Goal: Transaction & Acquisition: Obtain resource

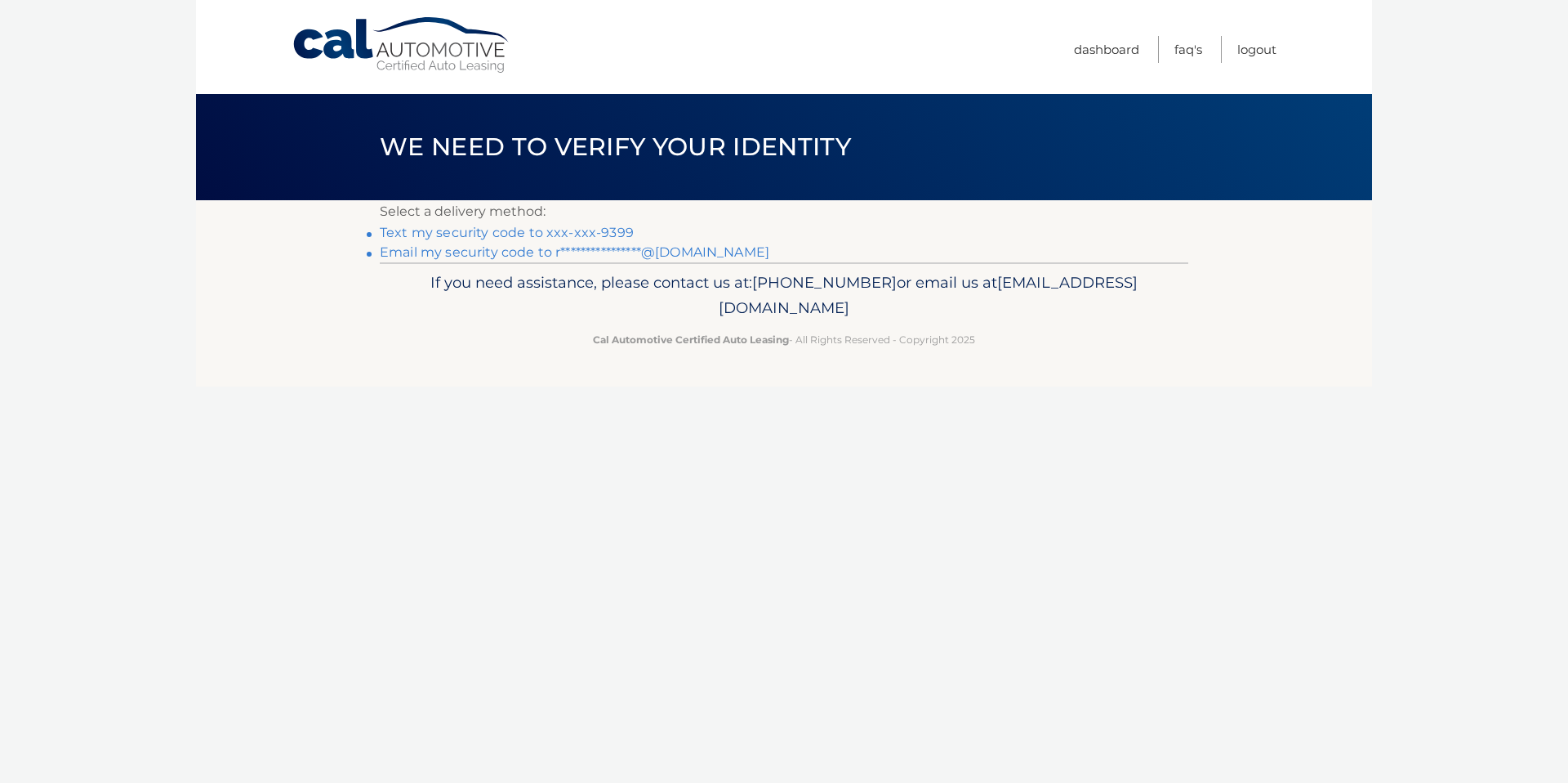
click at [579, 229] on link "Text my security code to xxx-xxx-9399" at bounding box center [506, 232] width 254 height 15
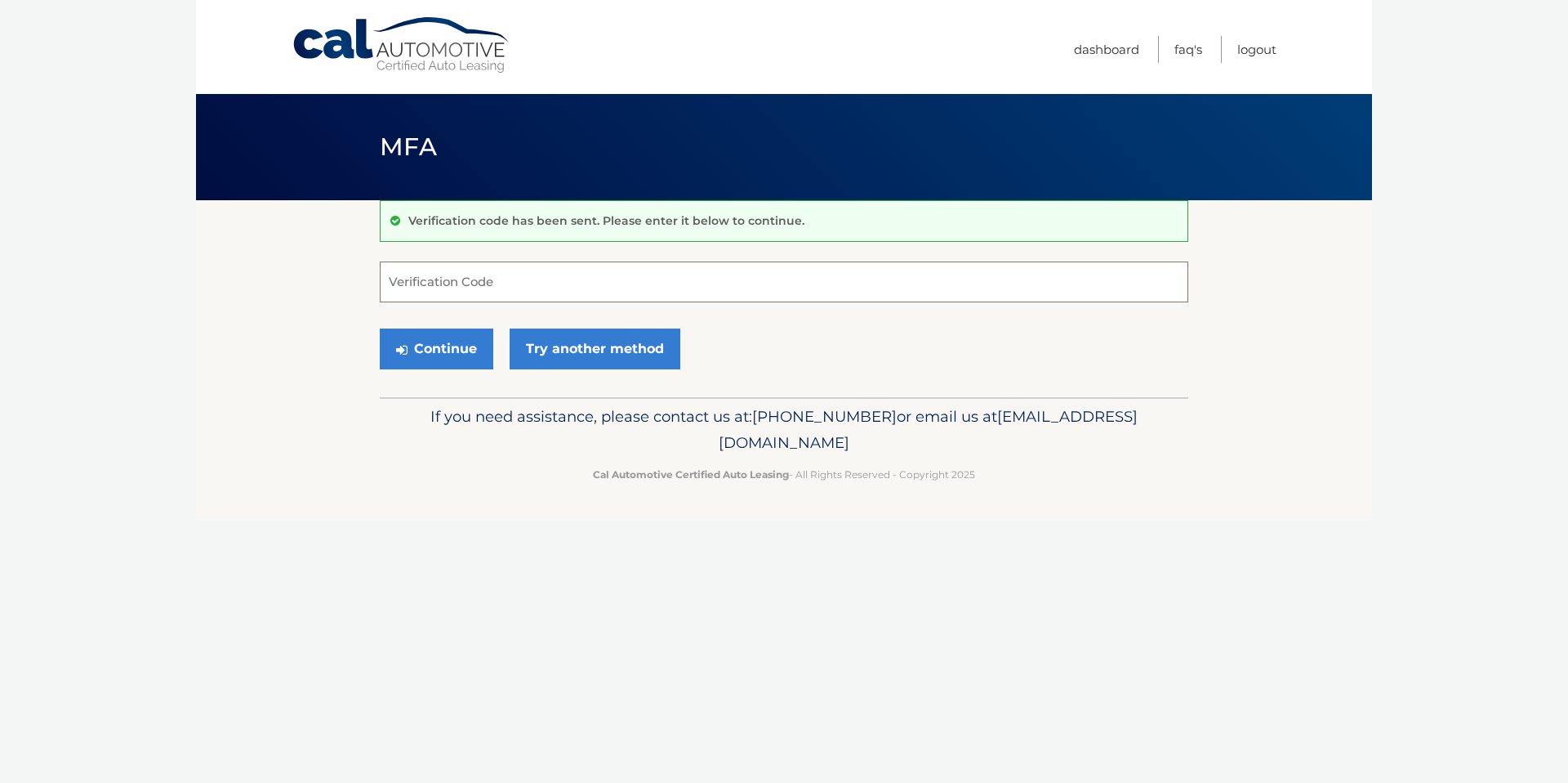
click at [505, 291] on input "Verification Code" at bounding box center [784, 281] width 808 height 41
type input "378492"
click at [456, 355] on button "Continue" at bounding box center [436, 348] width 114 height 41
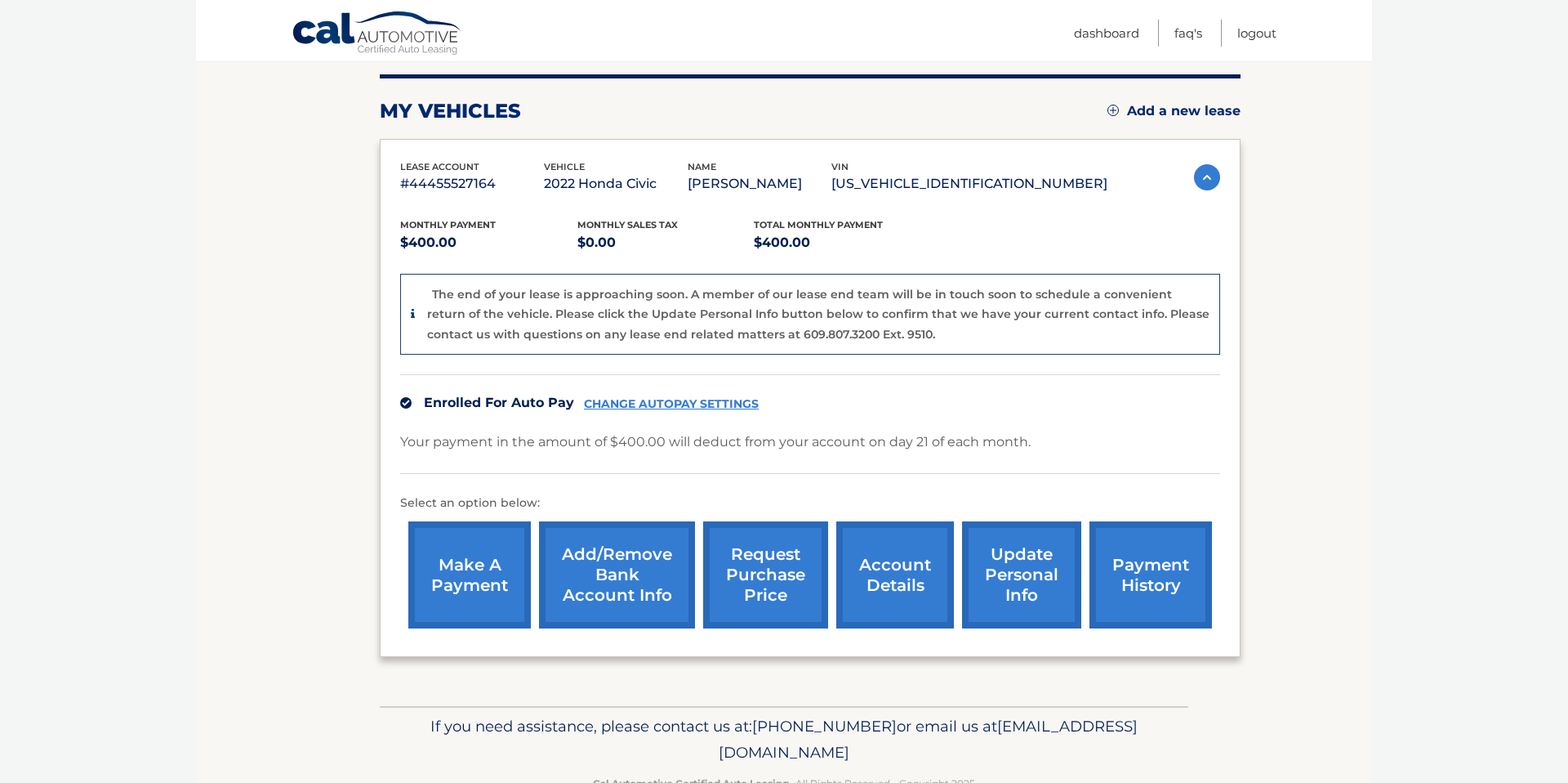
scroll to position [247, 0]
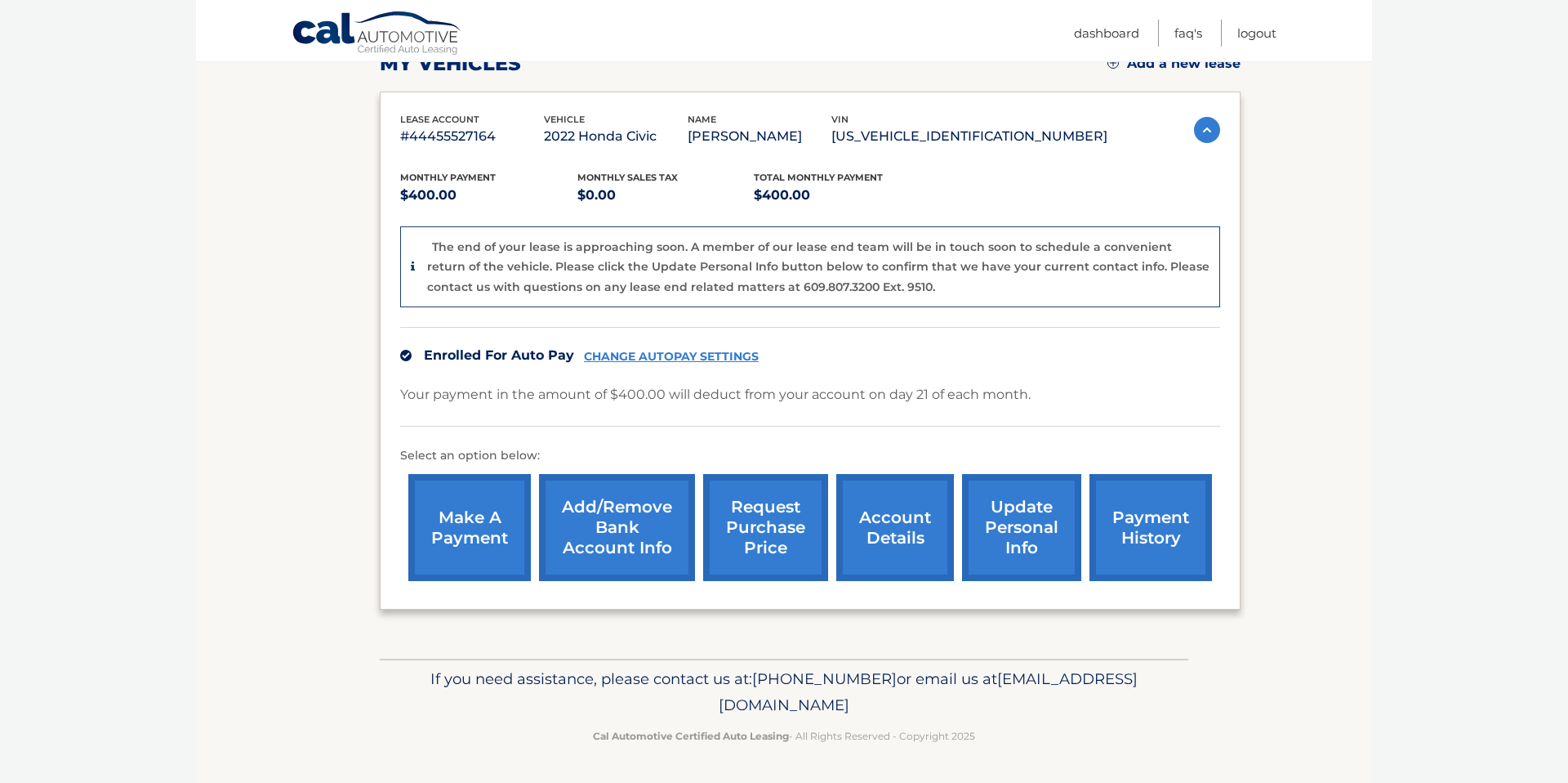
click at [777, 537] on link "request purchase price" at bounding box center [766, 526] width 125 height 107
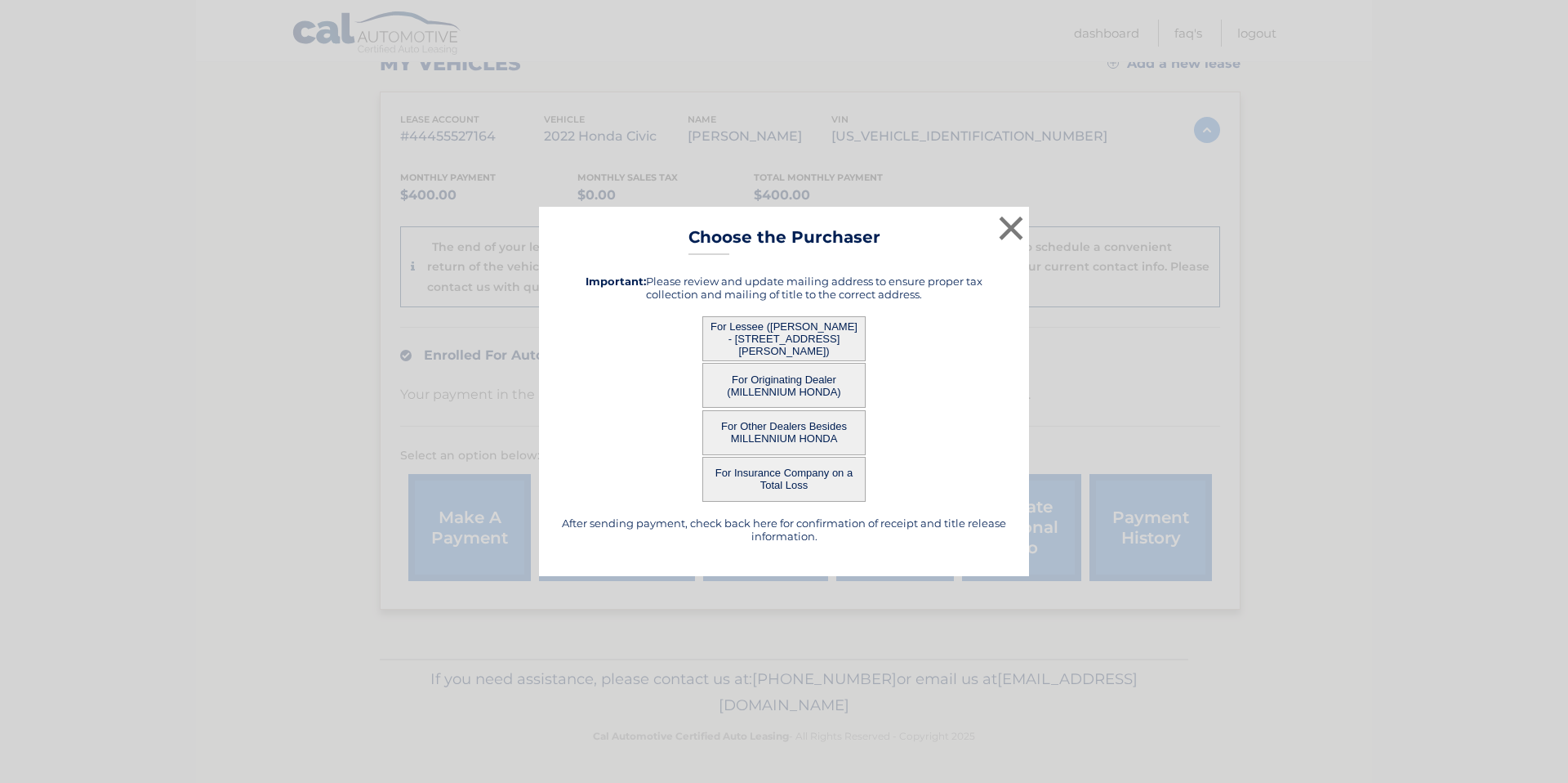
click at [775, 341] on button "For Lessee ([PERSON_NAME] - [STREET_ADDRESS][PERSON_NAME])" at bounding box center [784, 338] width 164 height 44
click at [753, 337] on button "For Lessee ([PERSON_NAME] - [STREET_ADDRESS][PERSON_NAME])" at bounding box center [784, 338] width 164 height 44
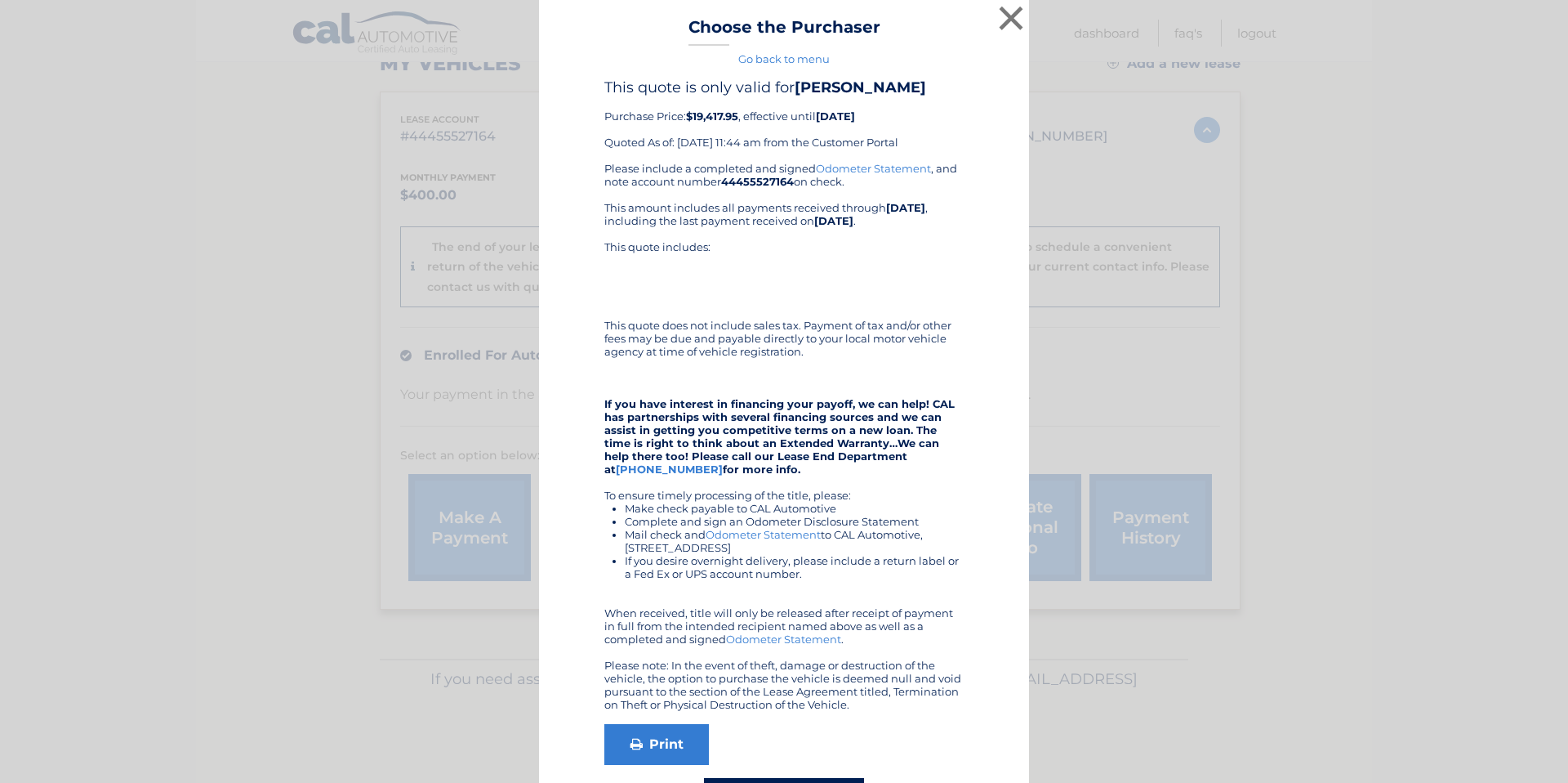
scroll to position [0, 0]
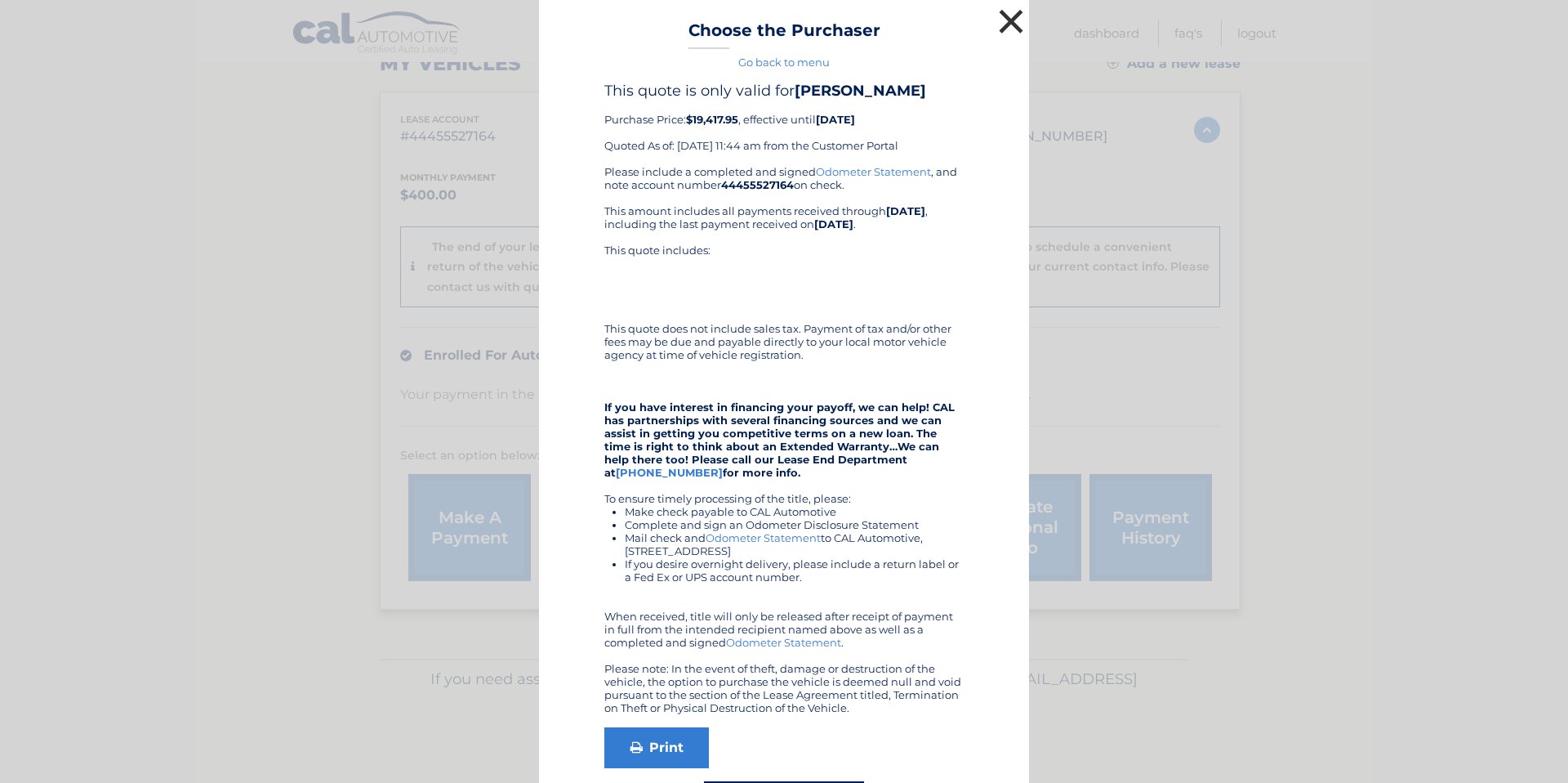
click at [1015, 22] on button "×" at bounding box center [1011, 21] width 33 height 33
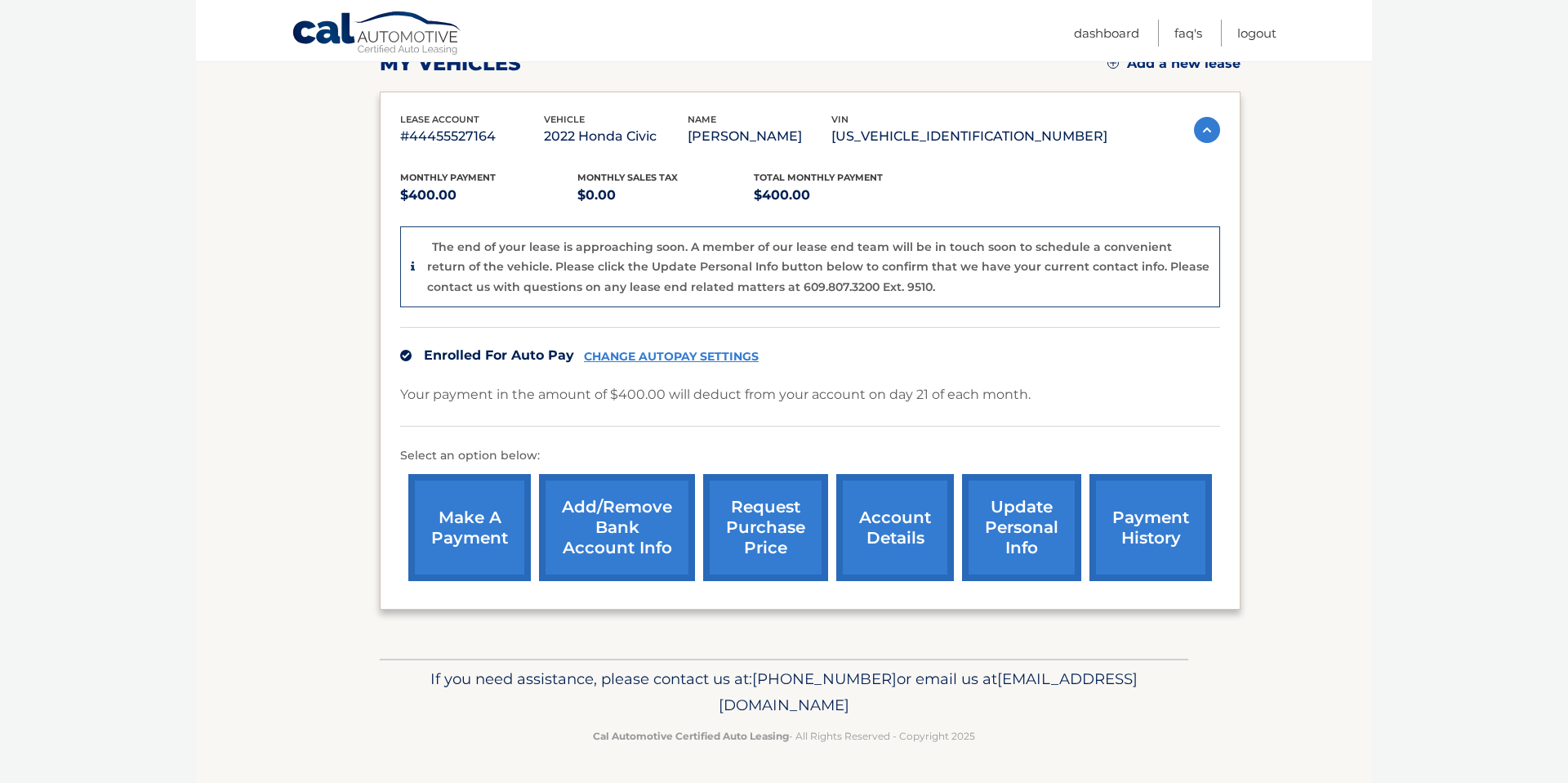
click at [733, 524] on link "request purchase price" at bounding box center [766, 526] width 125 height 107
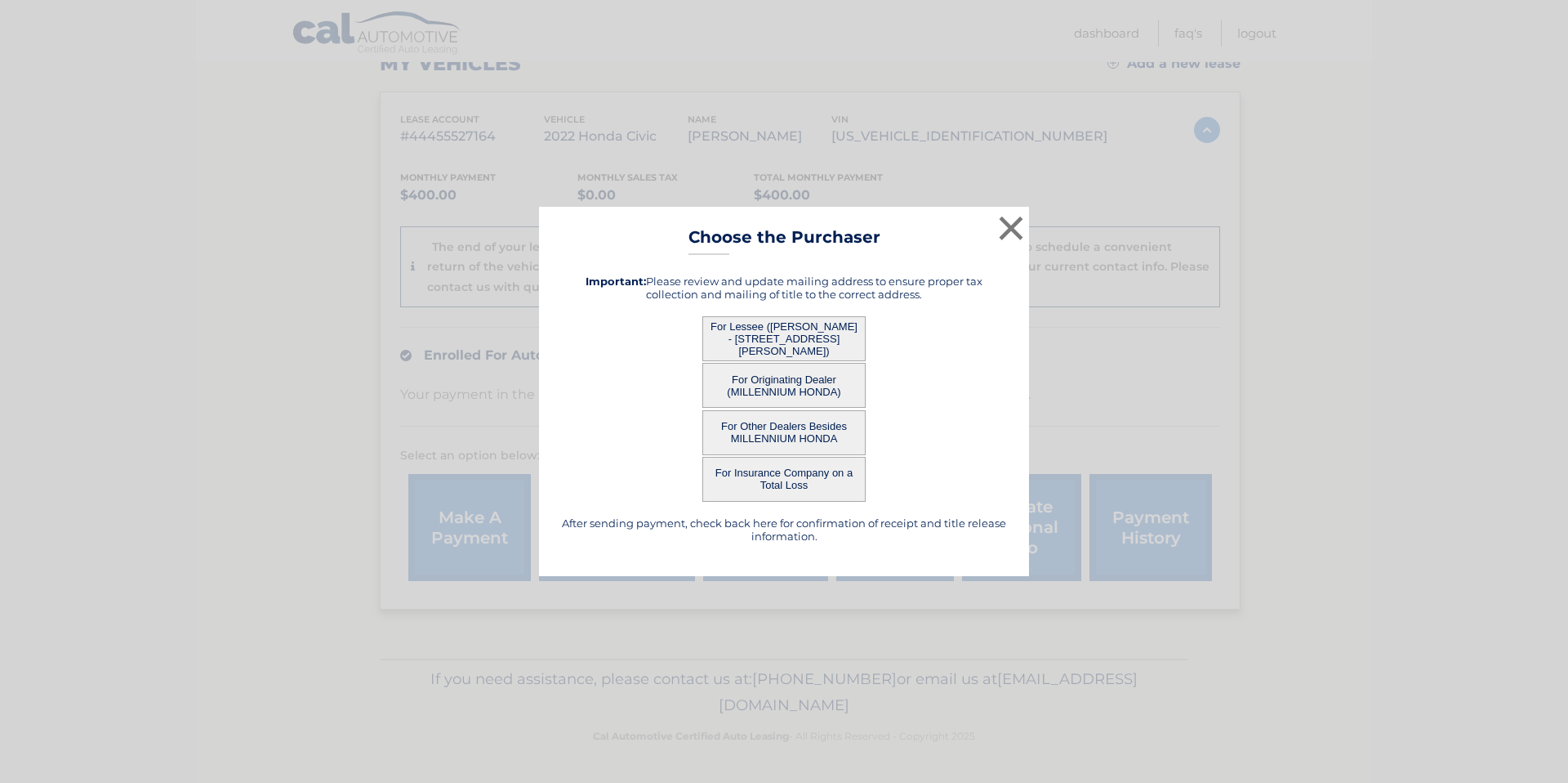
click at [790, 380] on button "For Originating Dealer (MILLENNIUM HONDA)" at bounding box center [784, 384] width 164 height 44
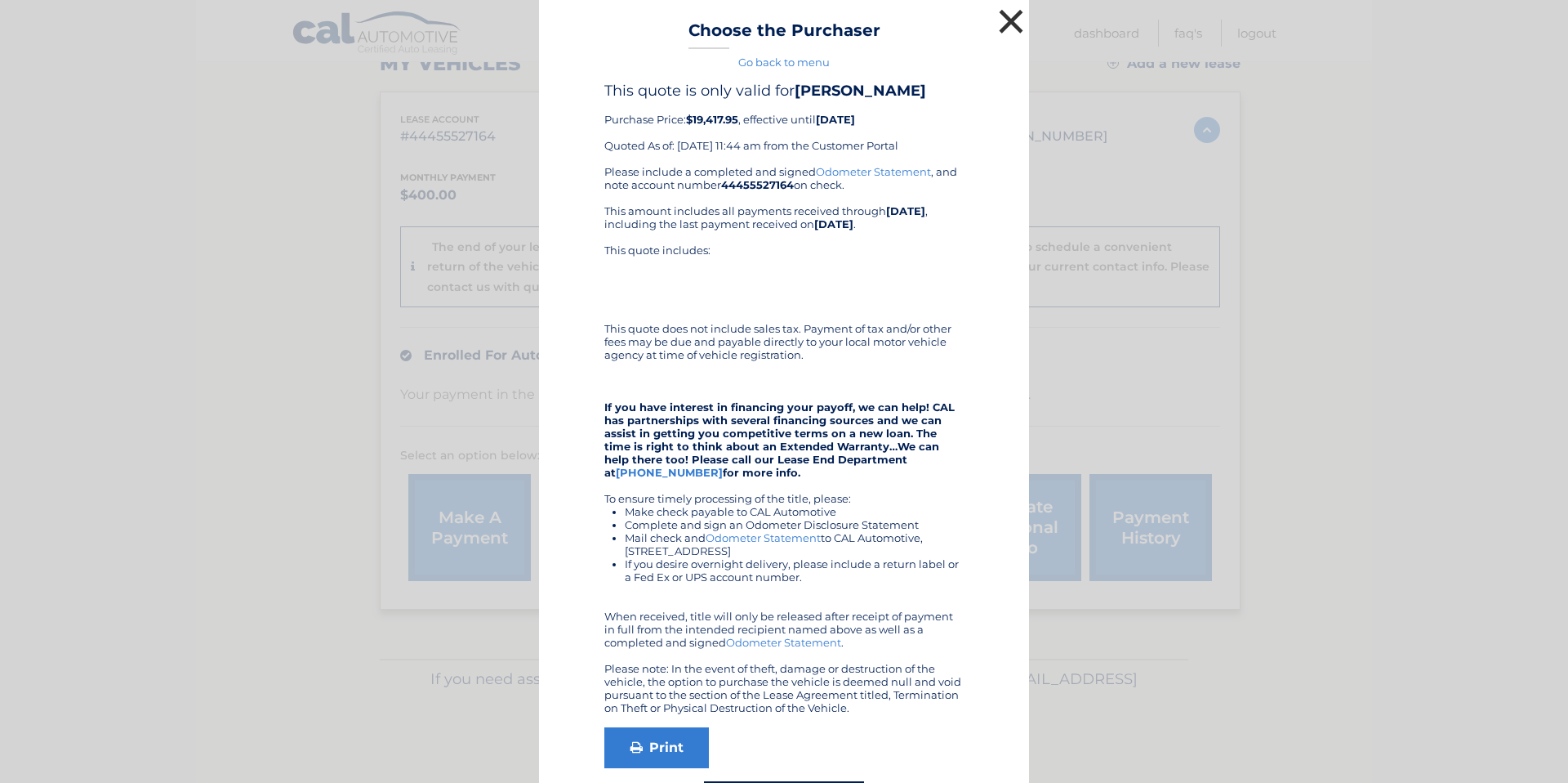
click at [1003, 19] on button "×" at bounding box center [1011, 21] width 33 height 33
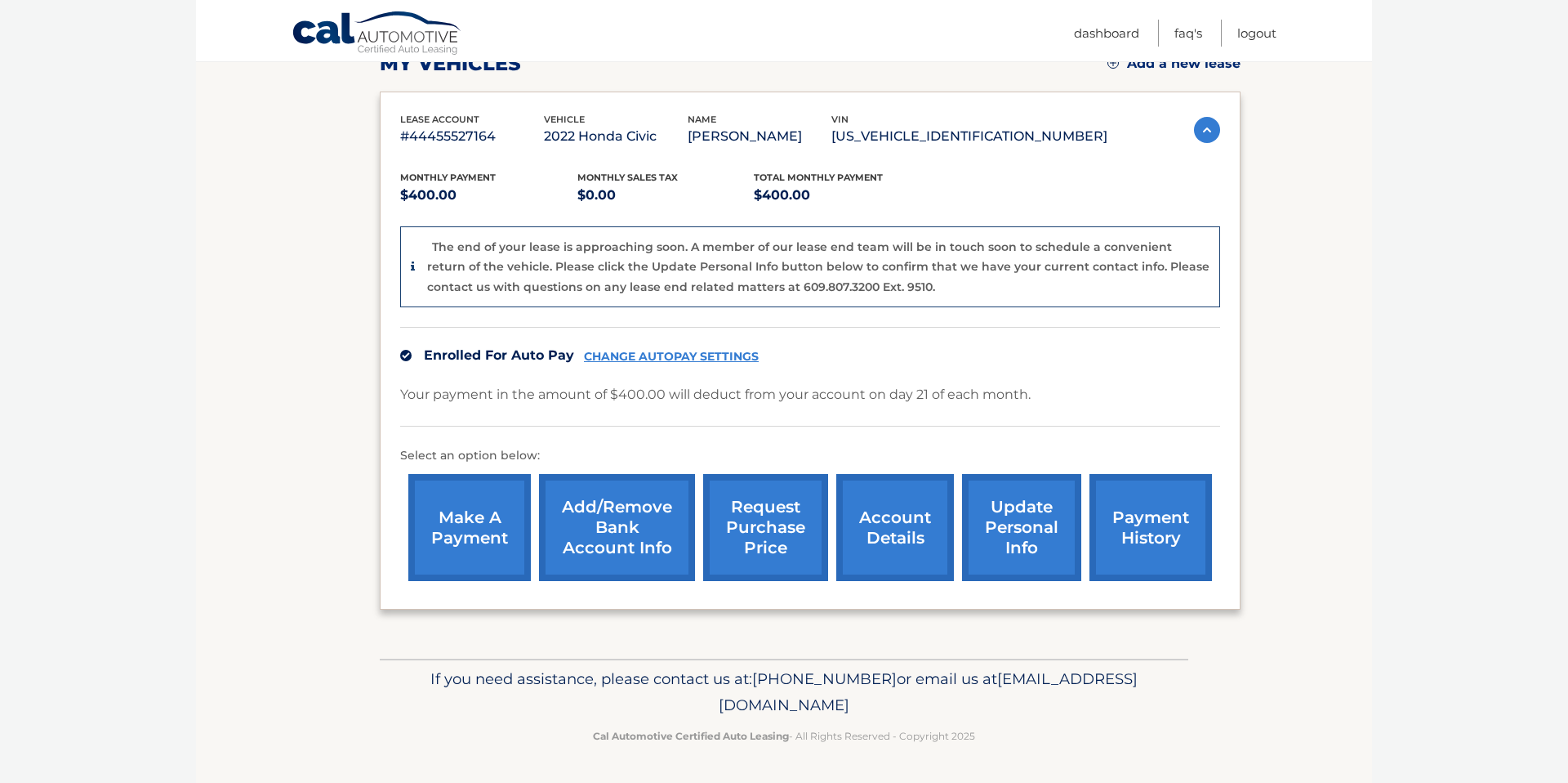
click at [772, 519] on link "request purchase price" at bounding box center [766, 526] width 125 height 107
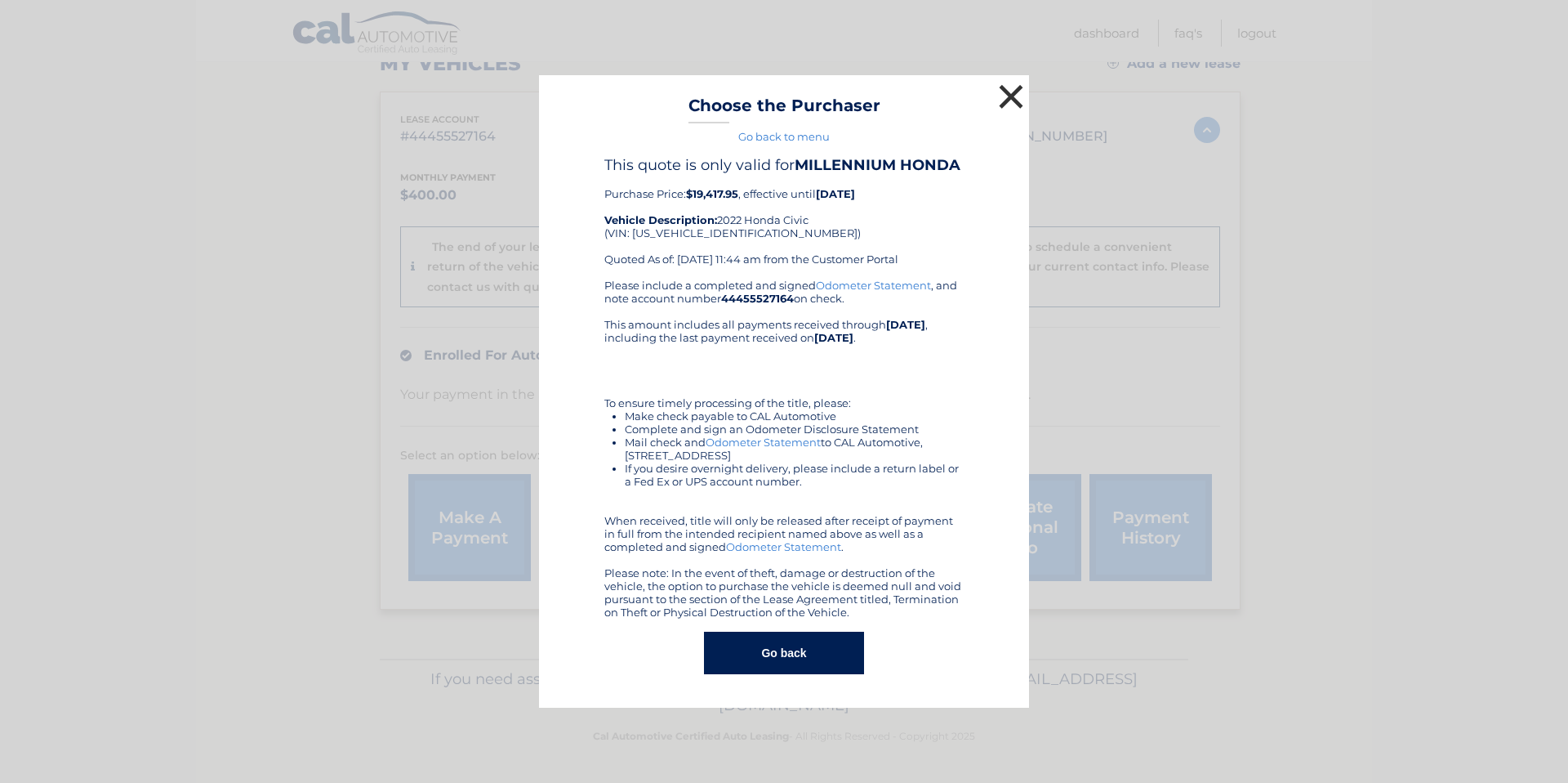
click at [1021, 90] on button "×" at bounding box center [1011, 97] width 33 height 33
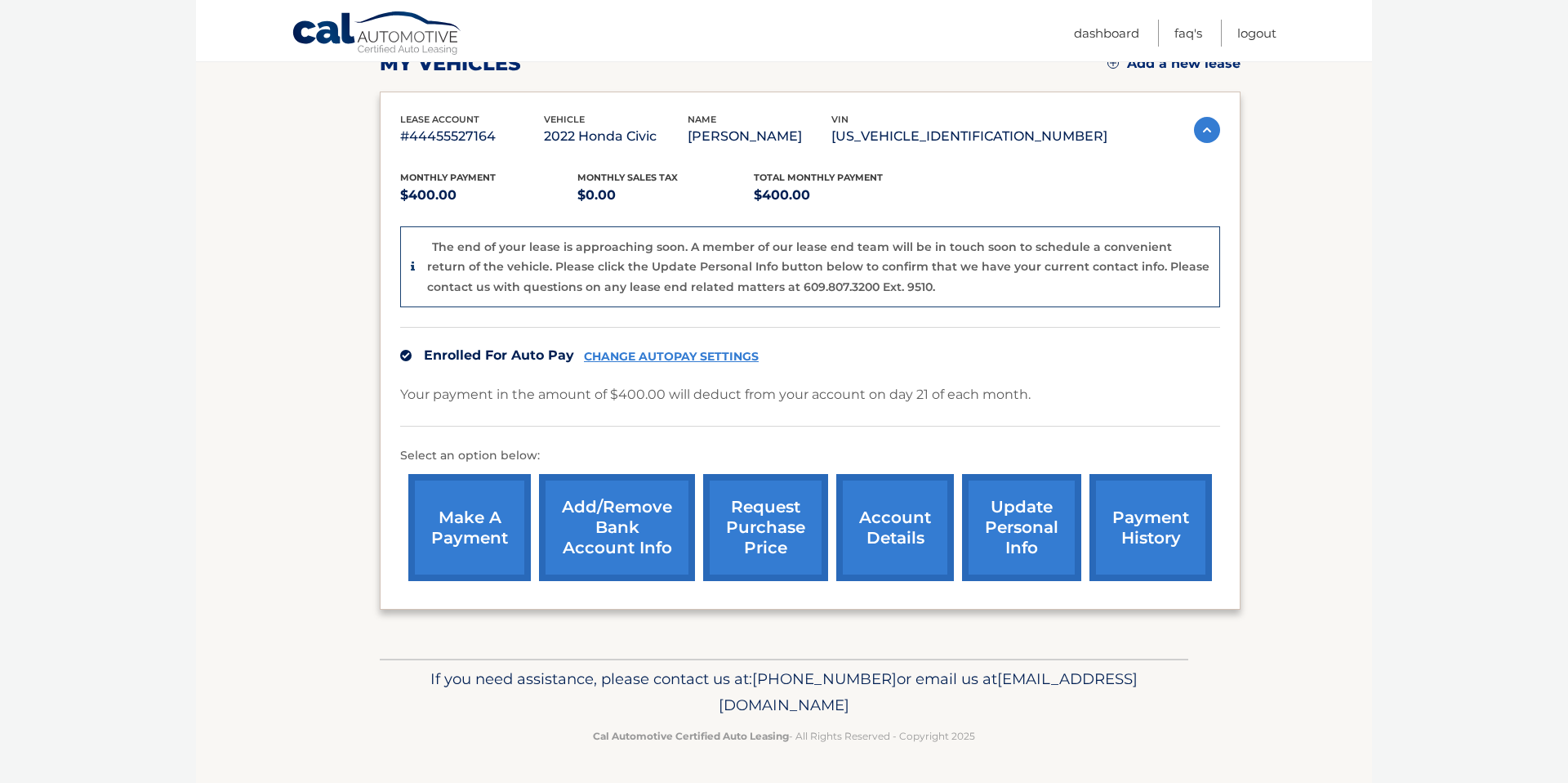
click at [768, 535] on link "request purchase price" at bounding box center [766, 526] width 125 height 107
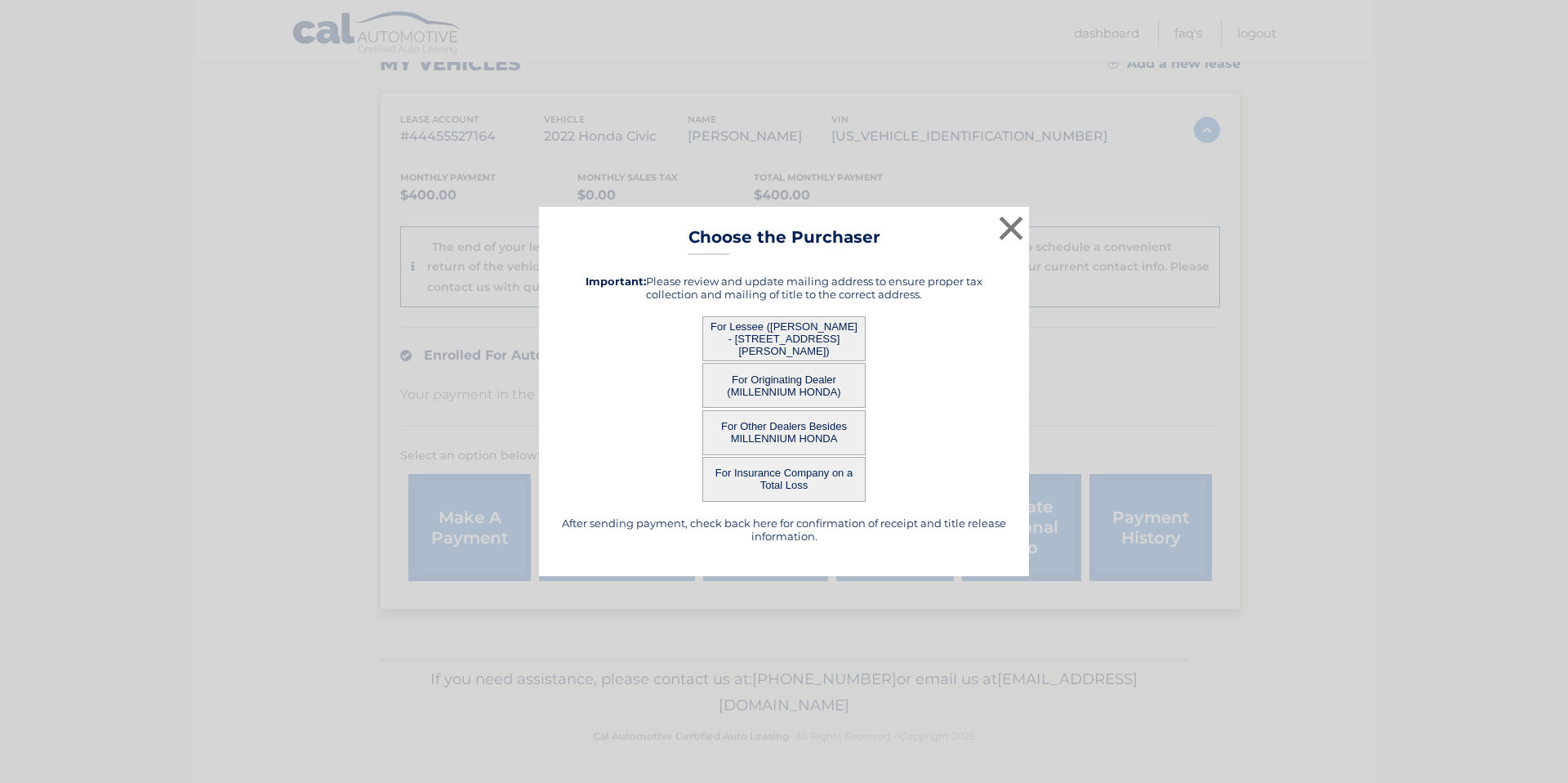
click at [786, 426] on button "For Other Dealers Besides MILLENNIUM HONDA" at bounding box center [784, 432] width 164 height 44
click at [760, 433] on button "For Other Dealers Besides MILLENNIUM HONDA" at bounding box center [784, 432] width 164 height 44
click at [805, 429] on button "For Other Dealers Besides MILLENNIUM HONDA" at bounding box center [784, 432] width 164 height 44
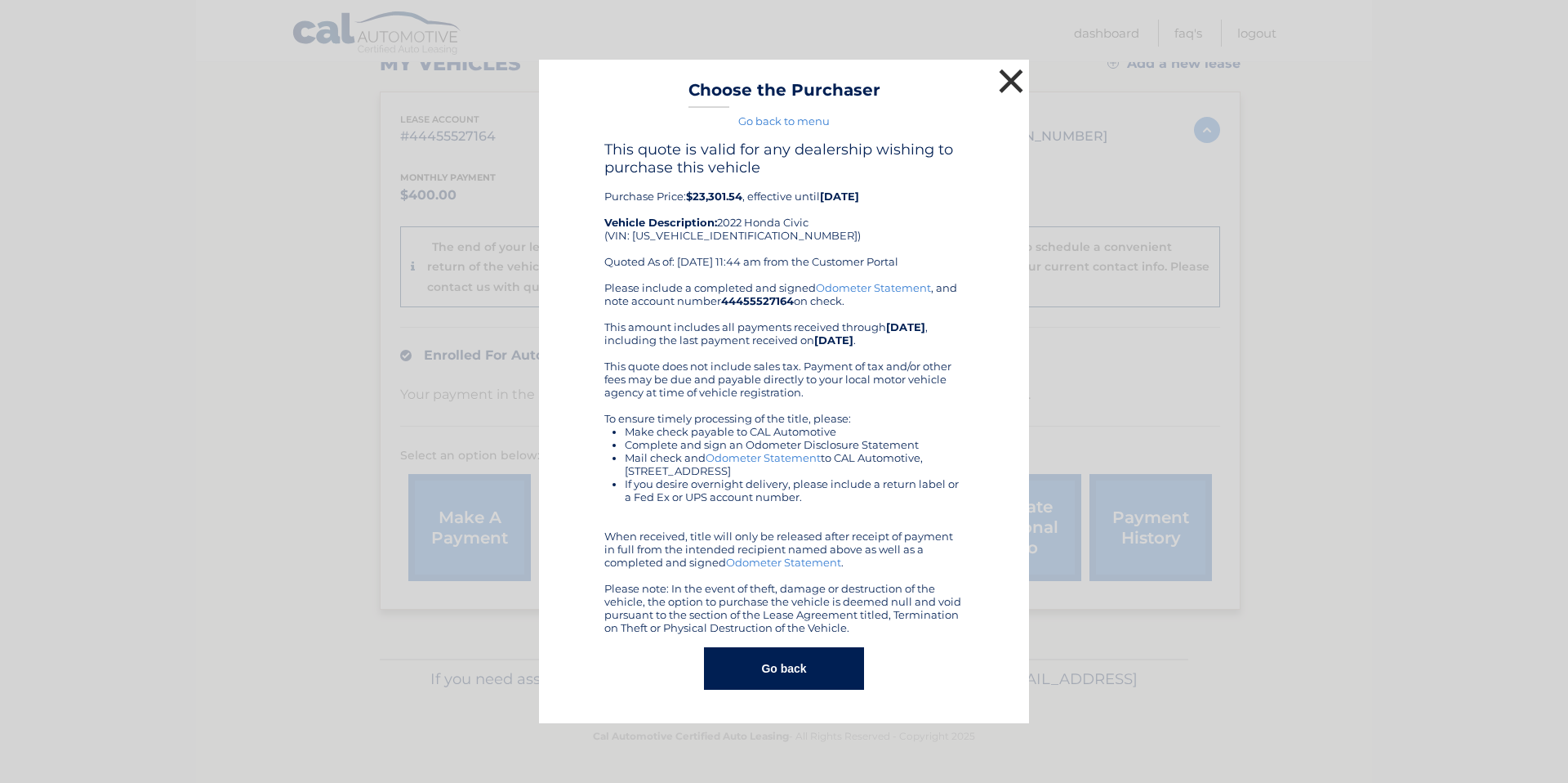
click at [1003, 84] on button "×" at bounding box center [1011, 80] width 33 height 33
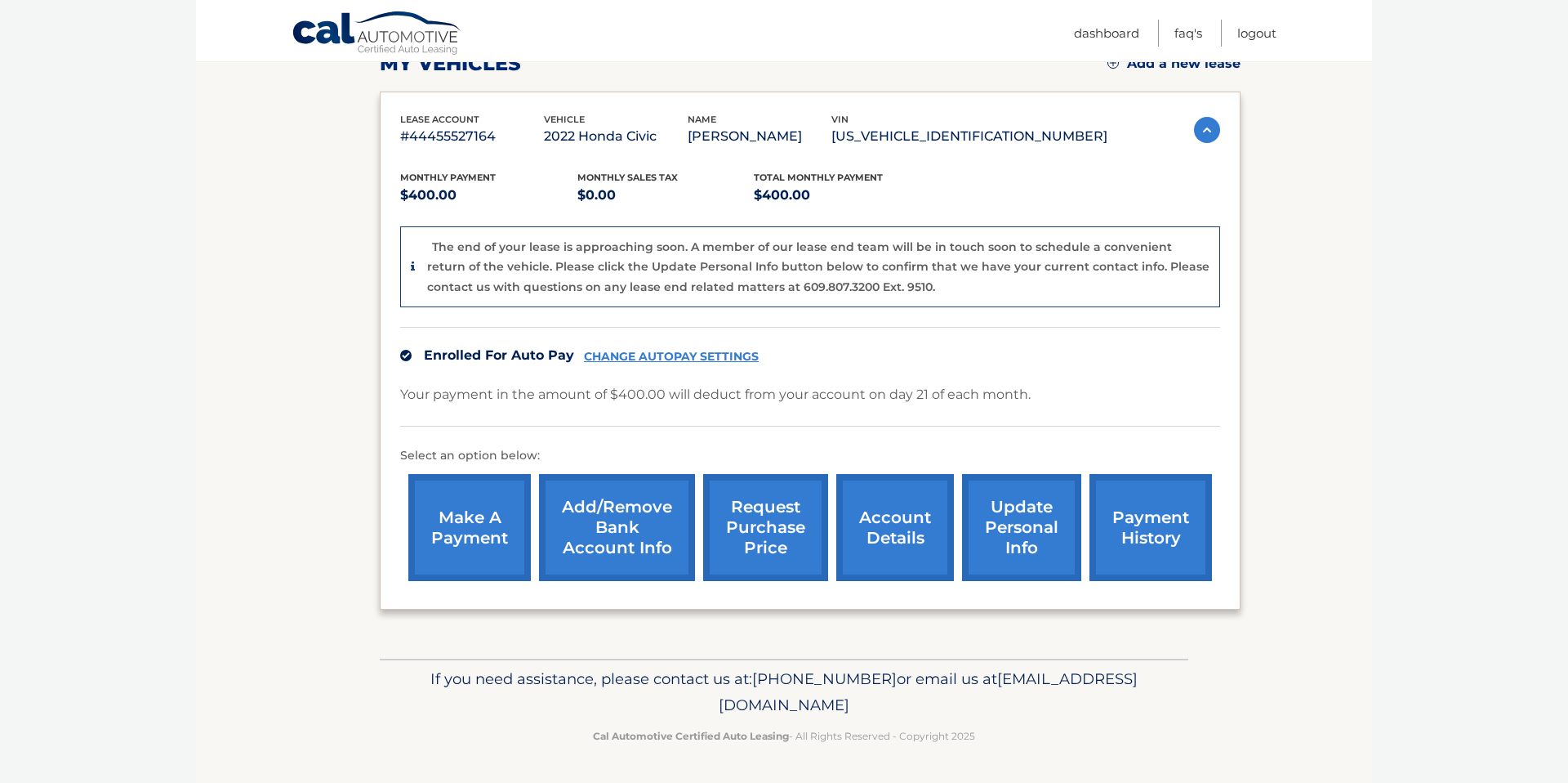
click at [775, 527] on link "request purchase price" at bounding box center [766, 526] width 125 height 107
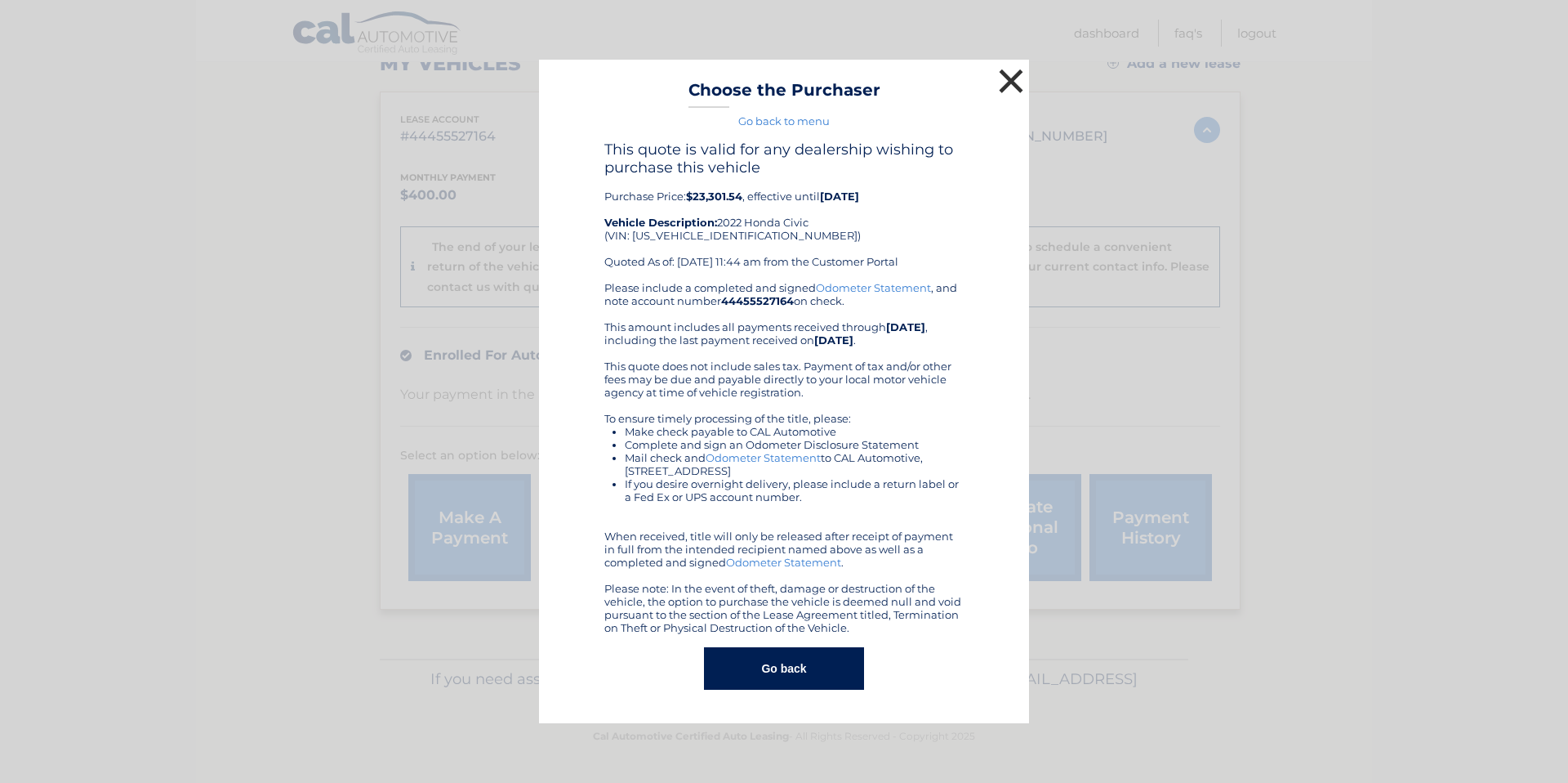
click at [1017, 74] on button "×" at bounding box center [1011, 80] width 33 height 33
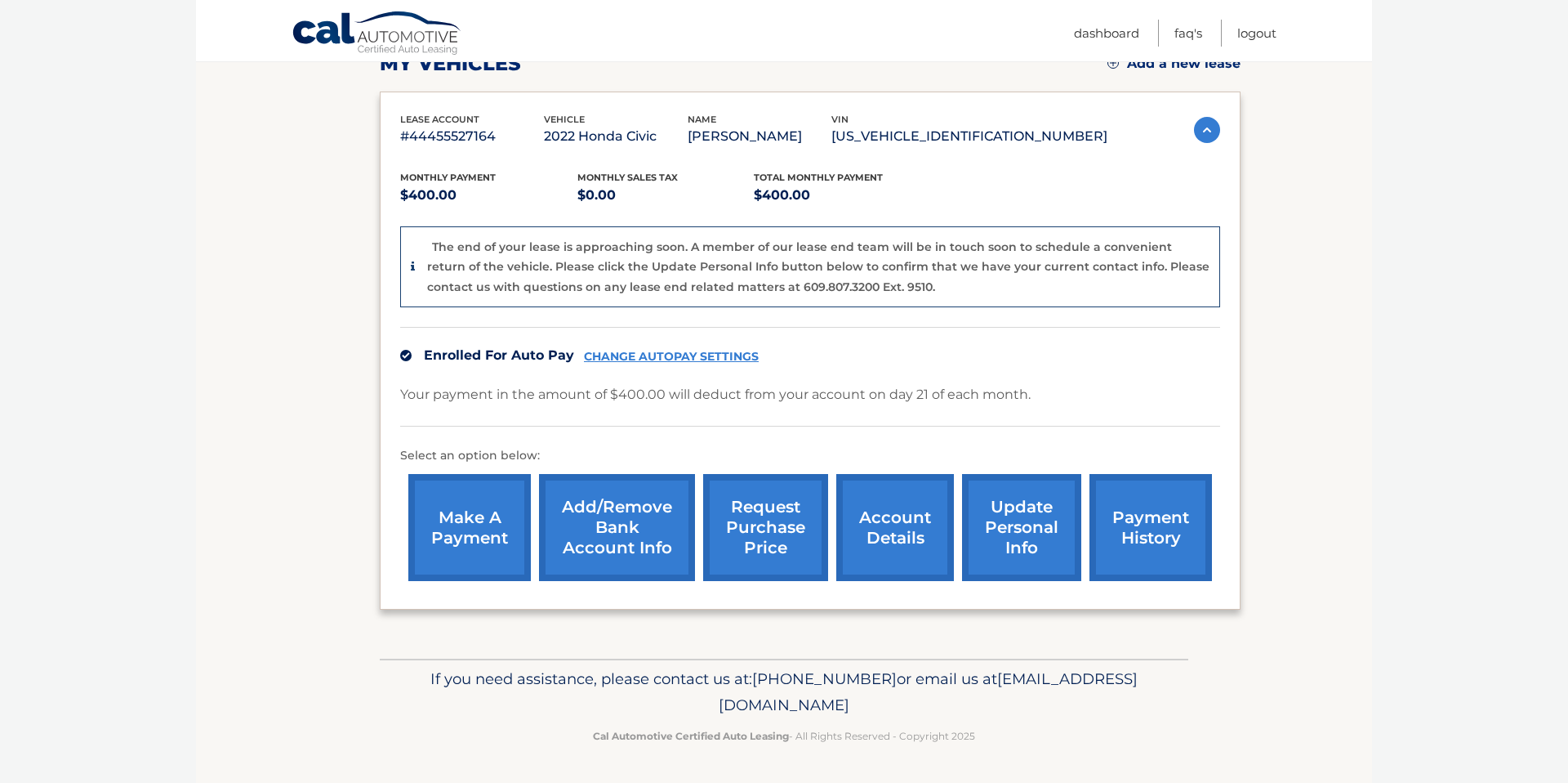
click at [769, 530] on link "request purchase price" at bounding box center [766, 526] width 125 height 107
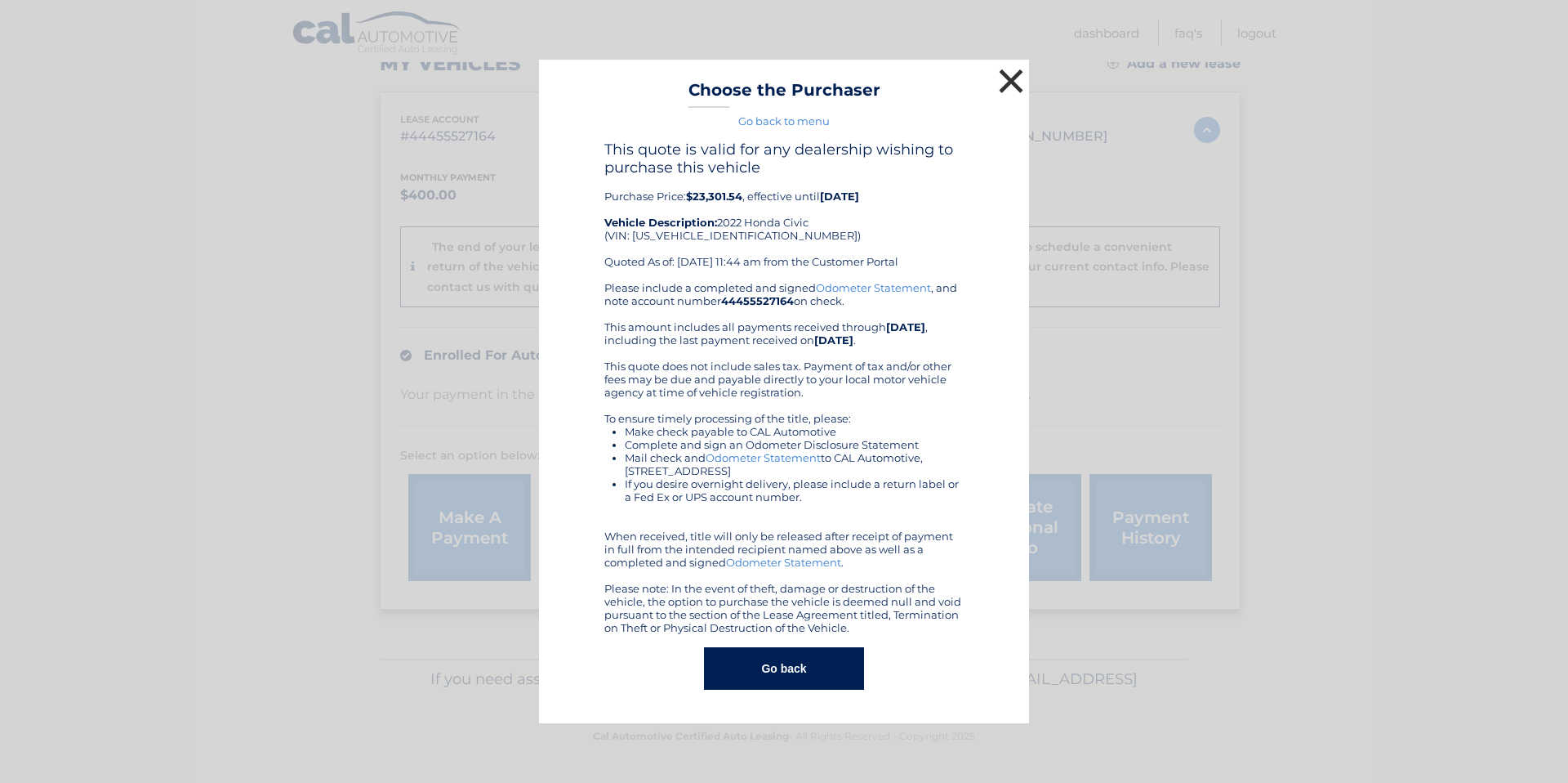
click at [1016, 80] on button "×" at bounding box center [1011, 80] width 33 height 33
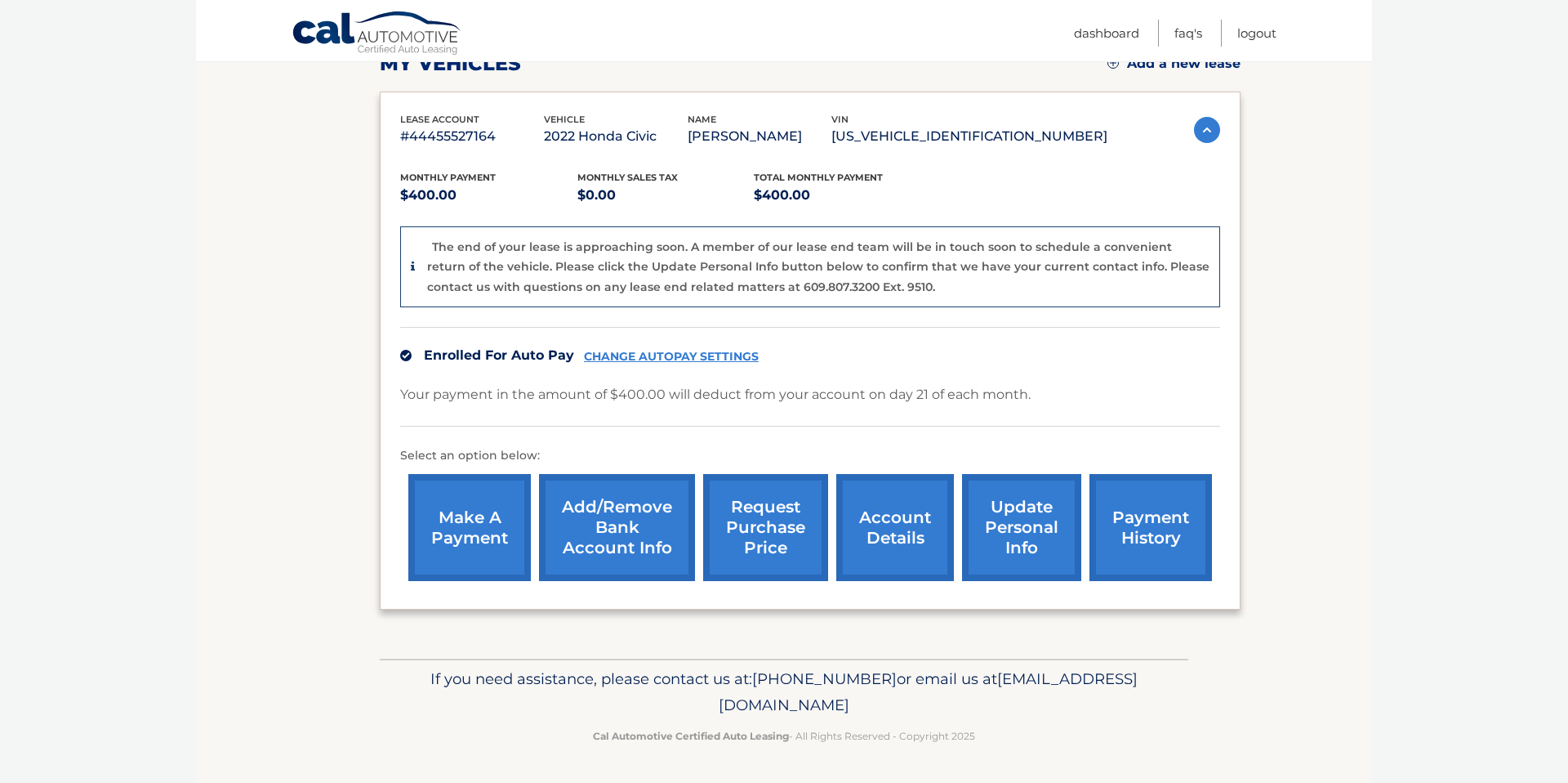
click at [784, 561] on link "request purchase price" at bounding box center [766, 526] width 125 height 107
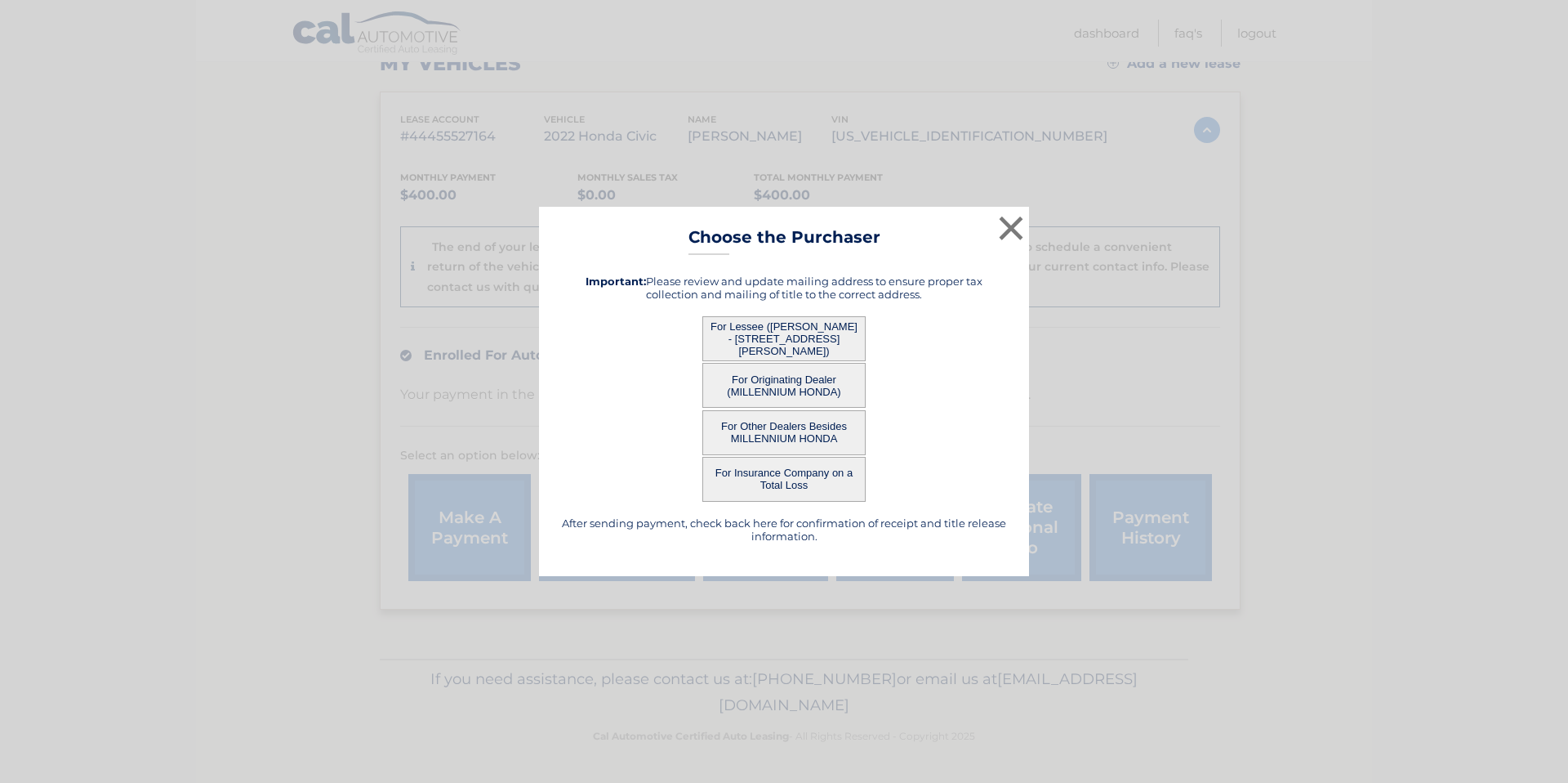
click at [810, 381] on button "For Originating Dealer (MILLENNIUM HONDA)" at bounding box center [784, 384] width 164 height 44
click at [781, 381] on button "For Originating Dealer (MILLENNIUM HONDA)" at bounding box center [784, 384] width 164 height 44
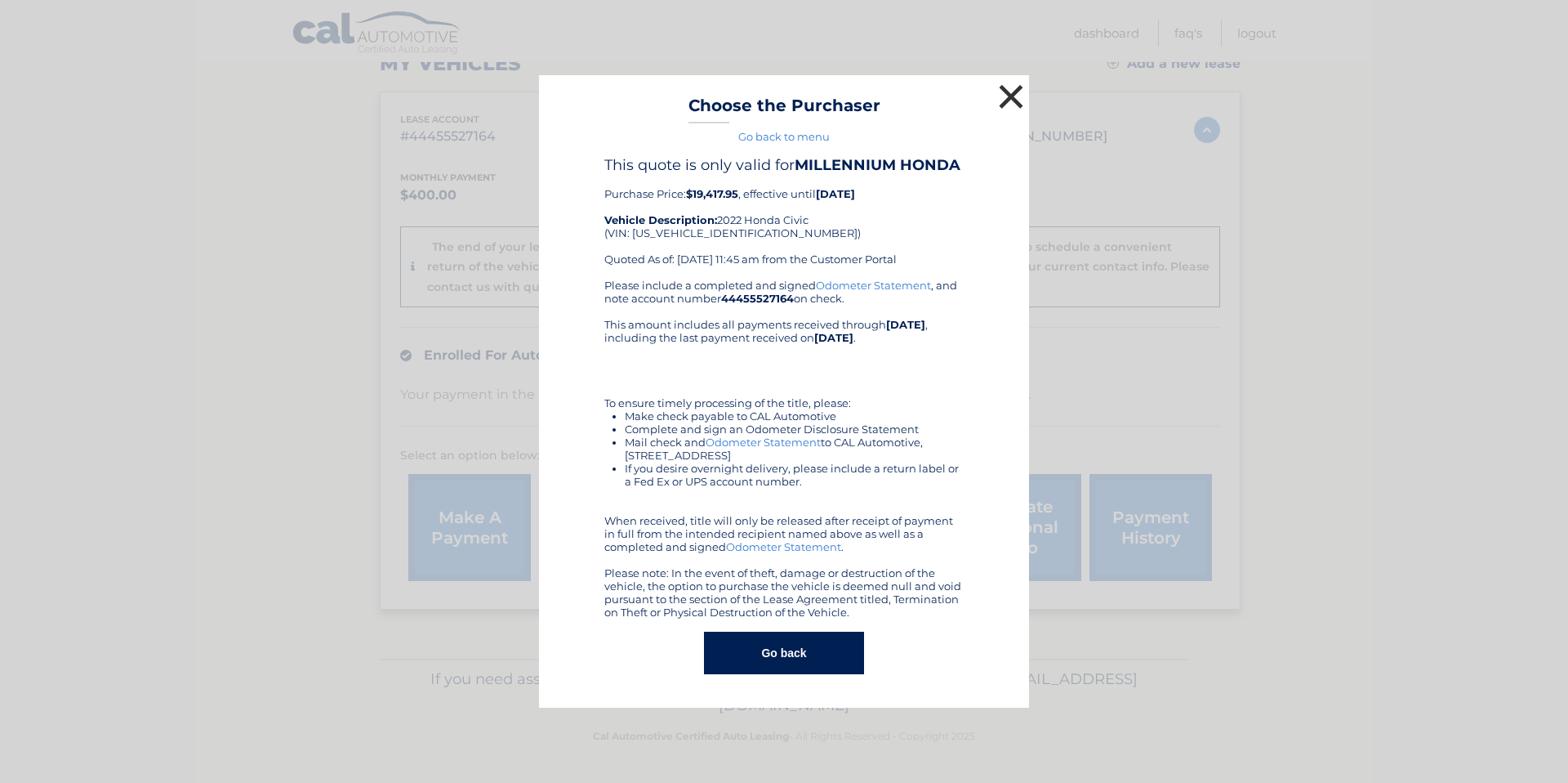
click at [1002, 101] on button "×" at bounding box center [1011, 97] width 33 height 33
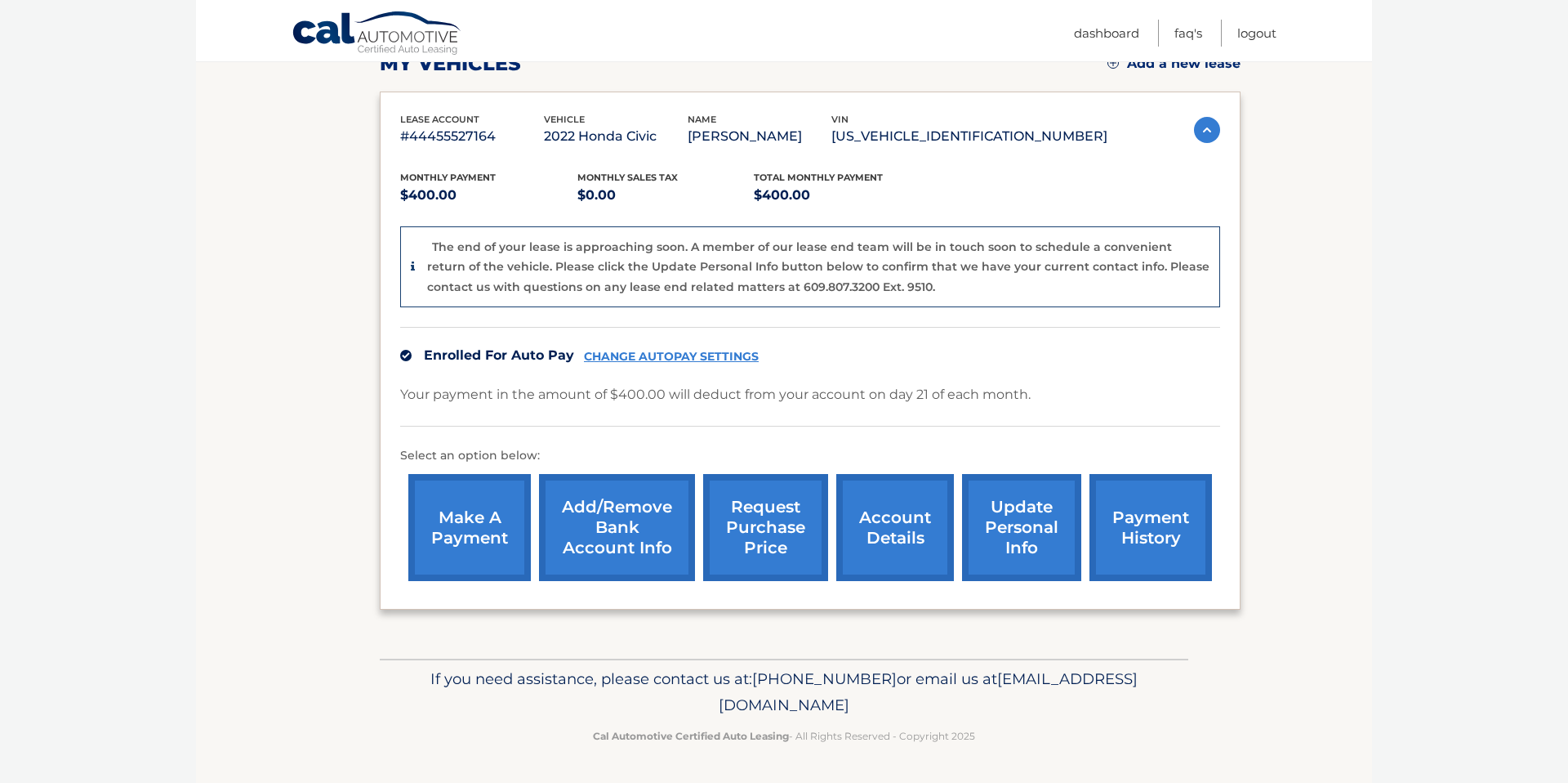
click at [748, 530] on link "request purchase price" at bounding box center [766, 526] width 125 height 107
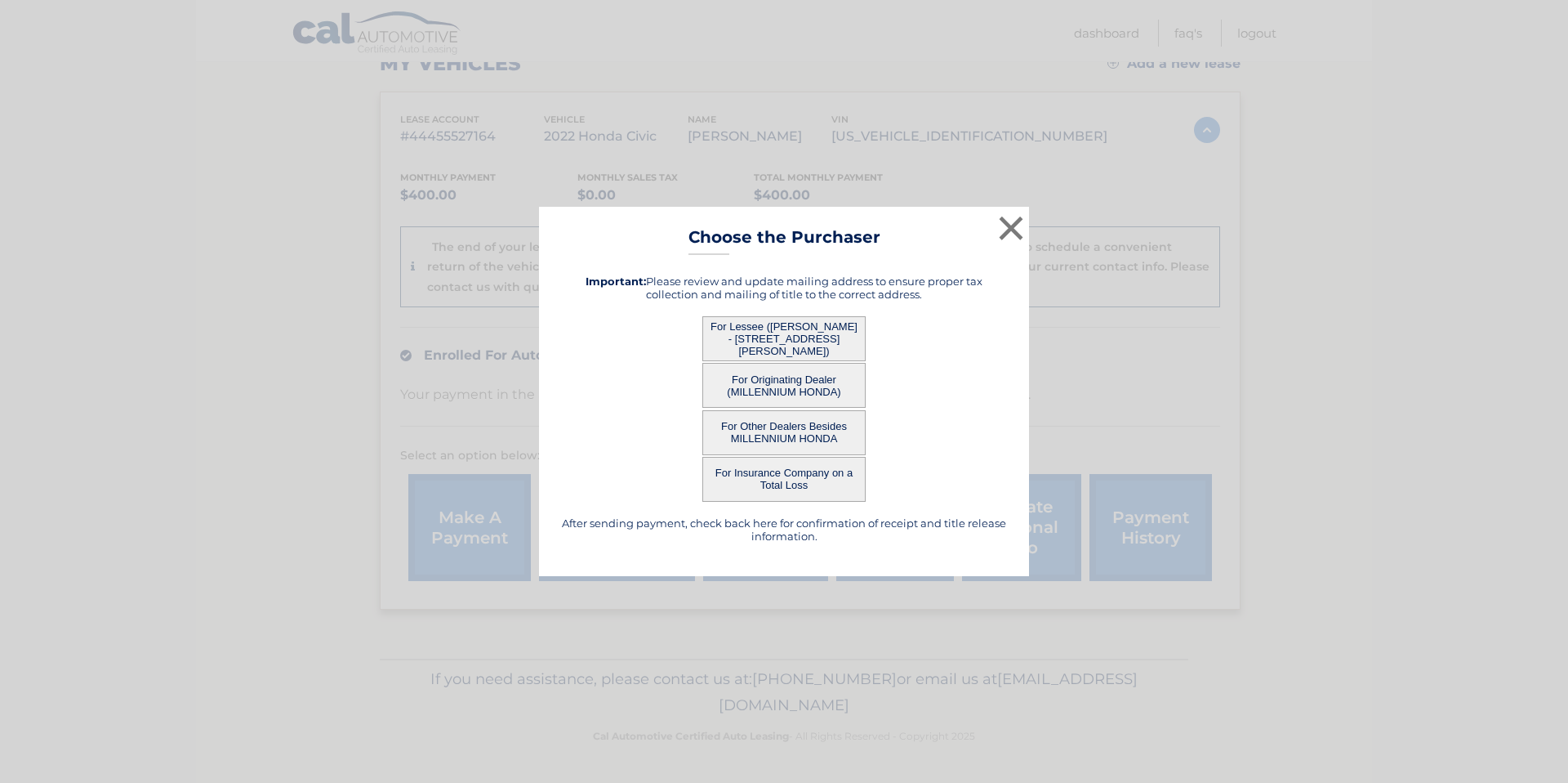
click at [801, 330] on button "For Lessee ([PERSON_NAME] - [STREET_ADDRESS][PERSON_NAME])" at bounding box center [784, 338] width 164 height 44
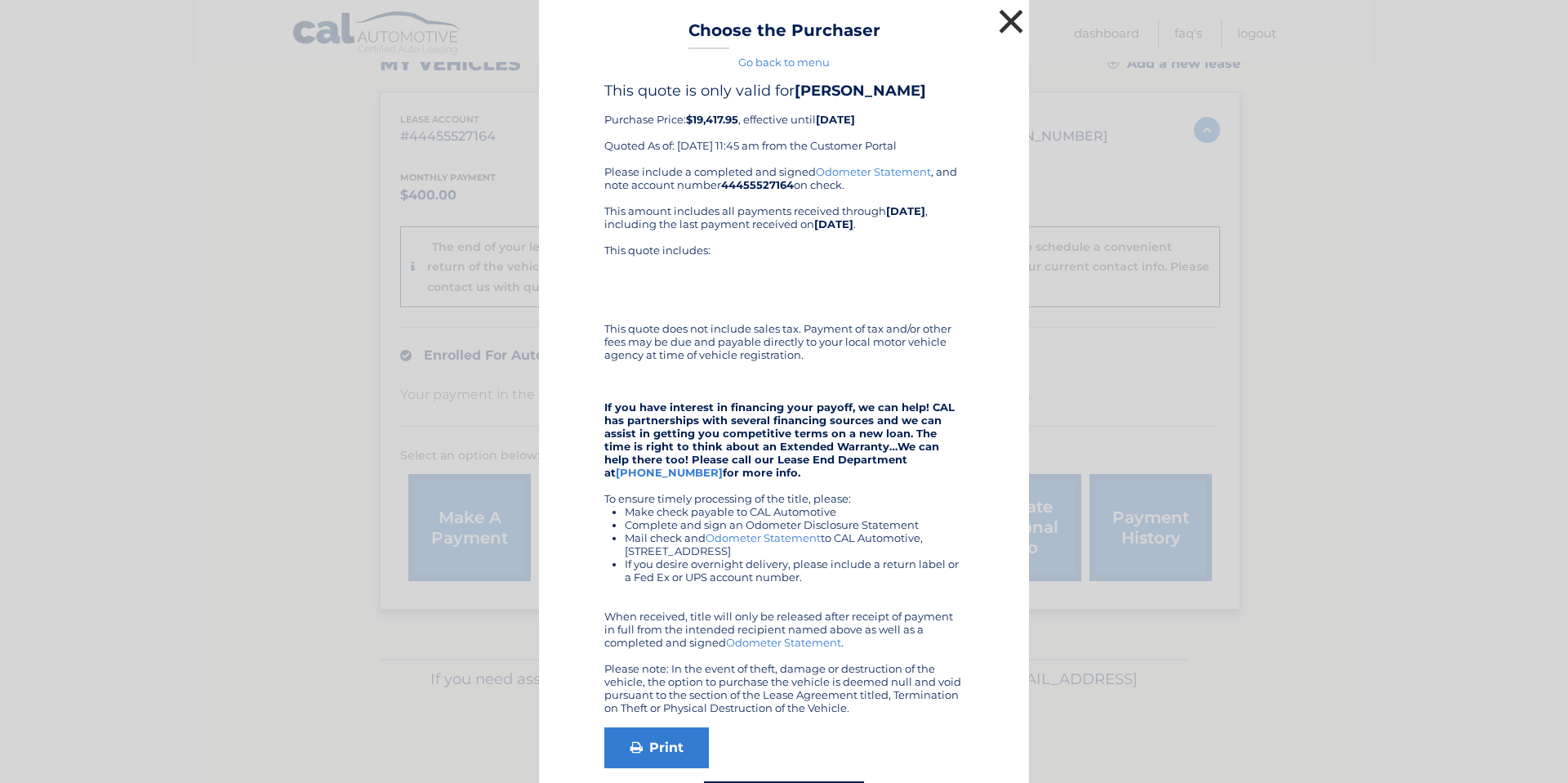
click at [1012, 26] on button "×" at bounding box center [1011, 21] width 33 height 33
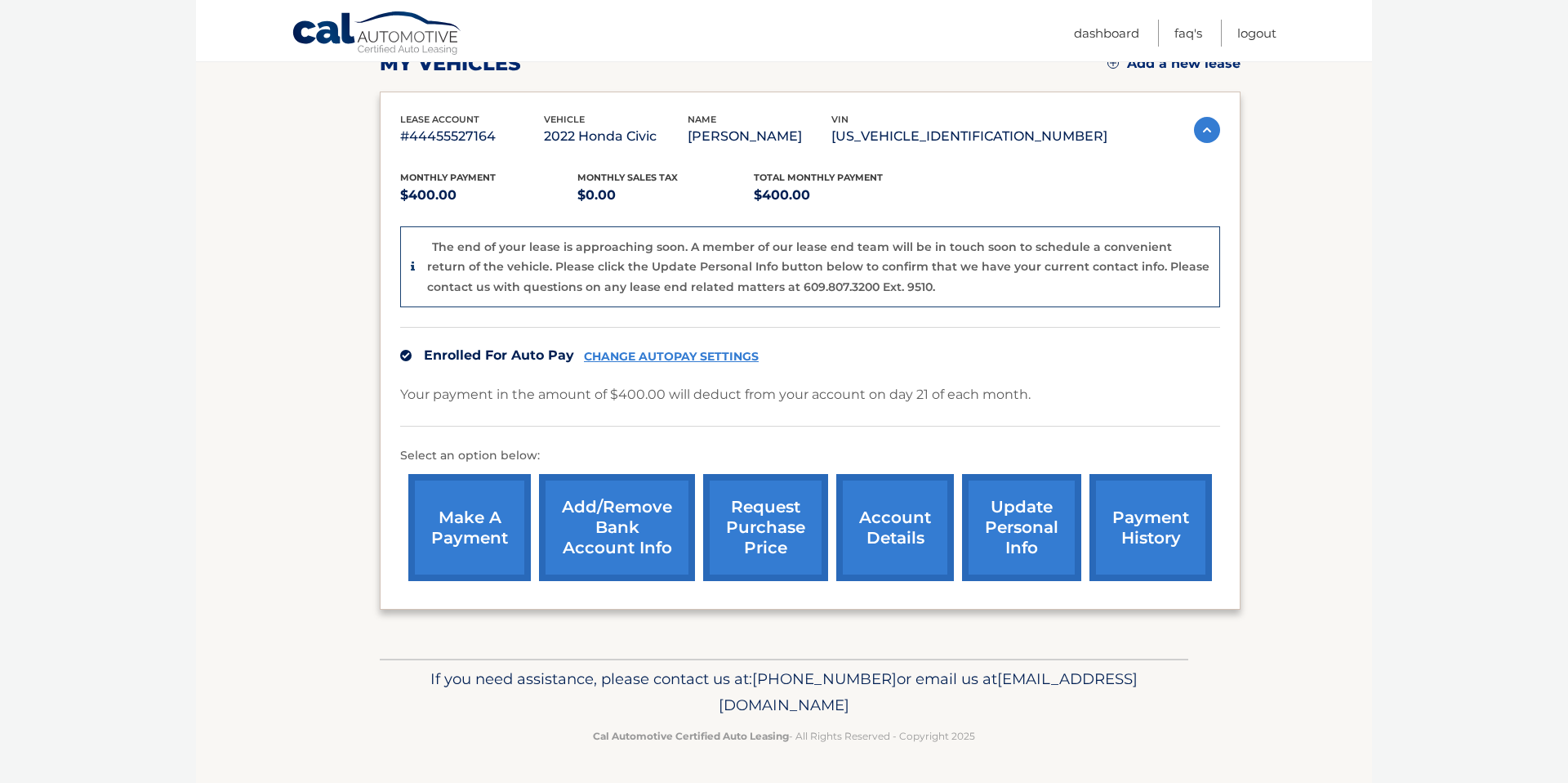
click at [784, 515] on link "request purchase price" at bounding box center [766, 526] width 125 height 107
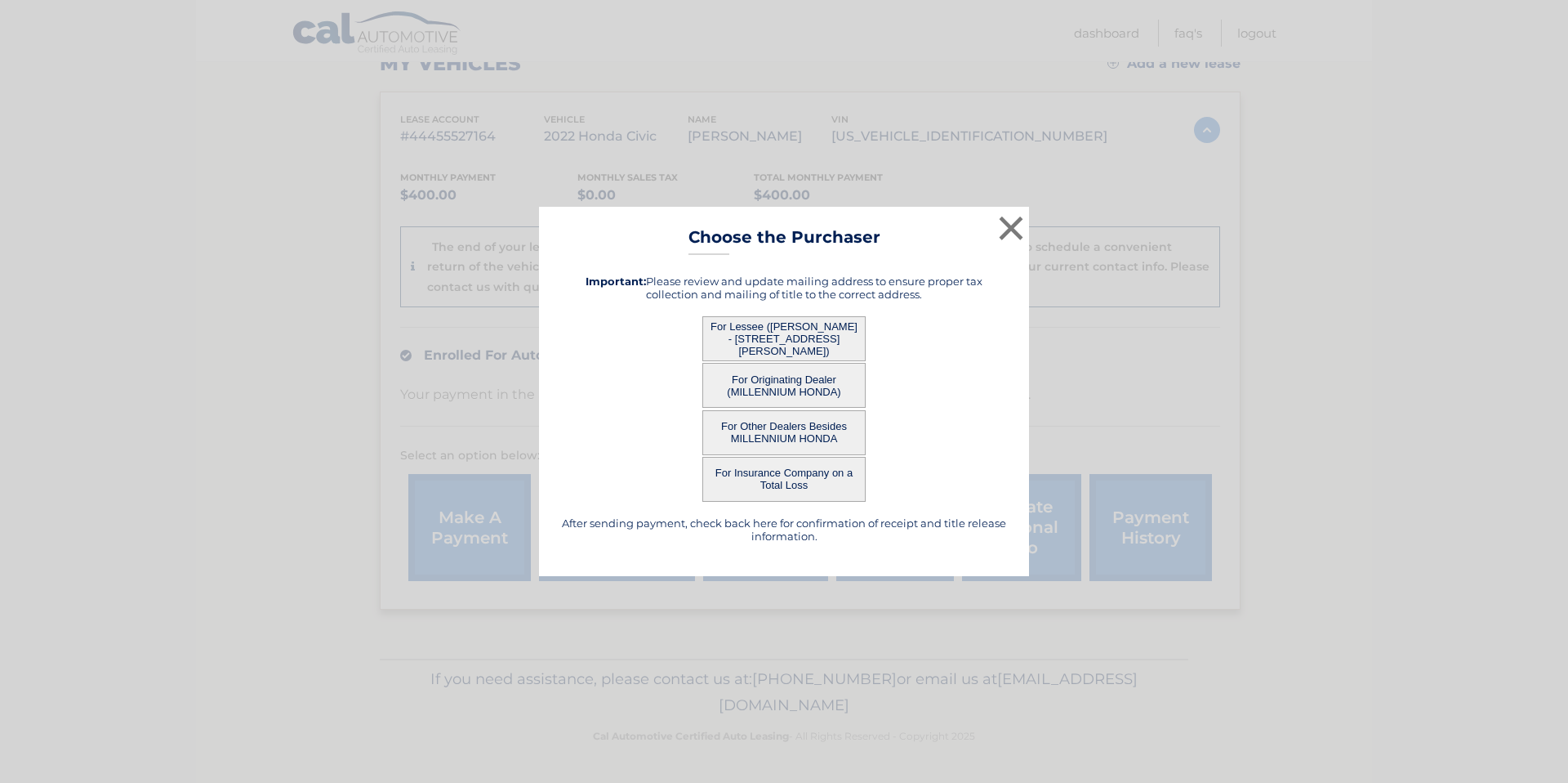
click at [783, 380] on button "For Originating Dealer (MILLENNIUM HONDA)" at bounding box center [784, 384] width 164 height 44
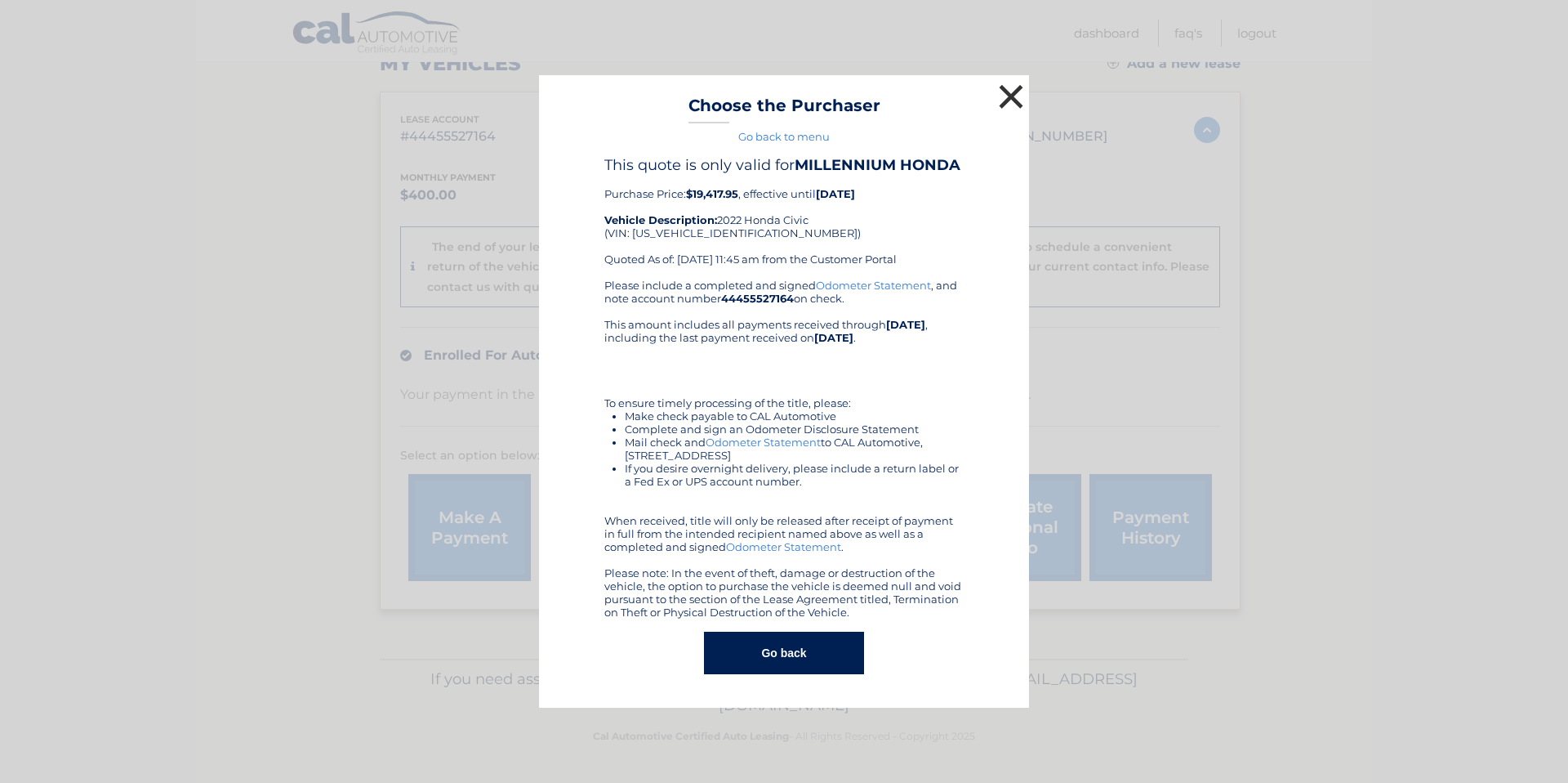
click at [1009, 94] on button "×" at bounding box center [1011, 97] width 33 height 33
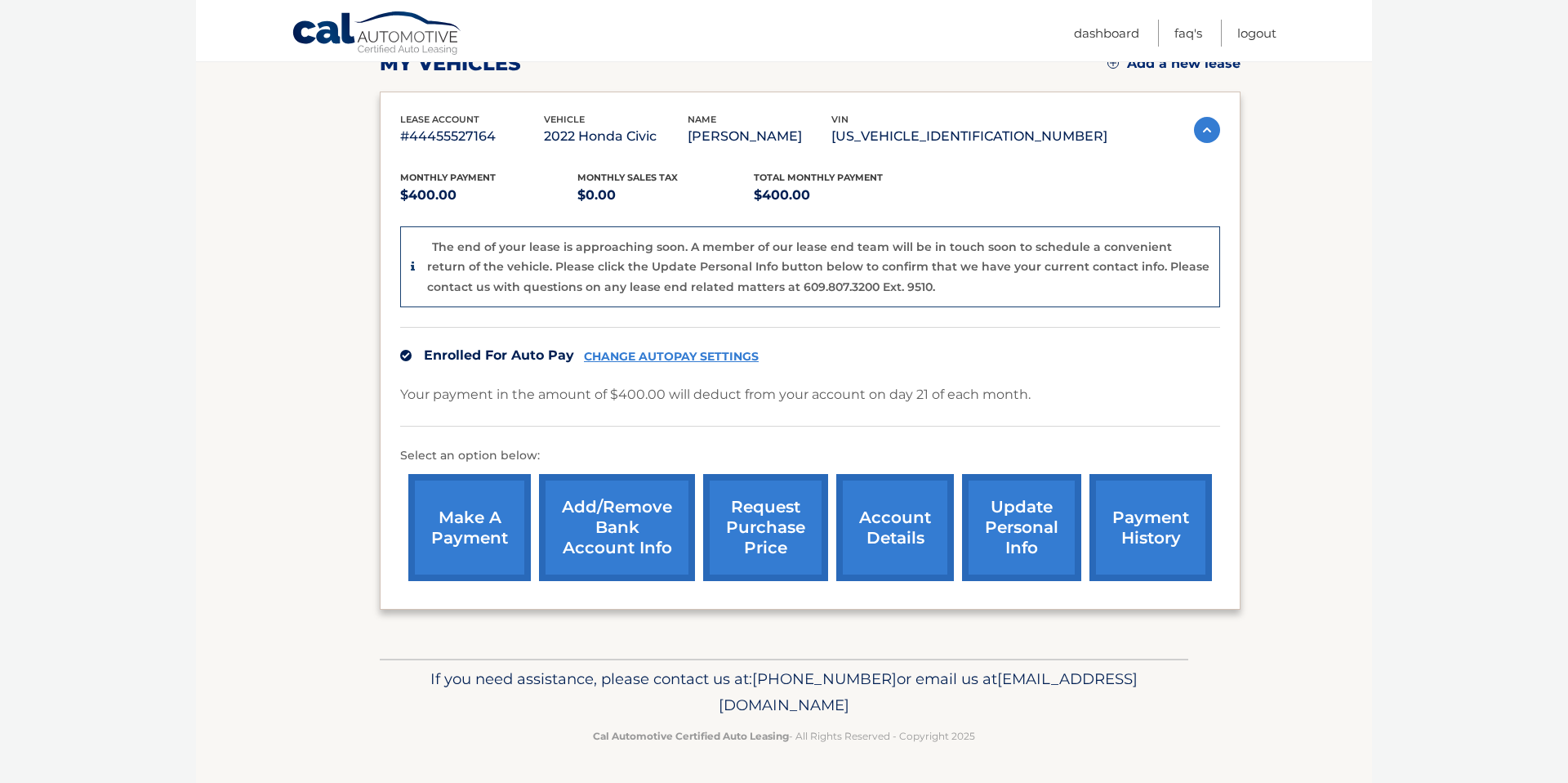
click at [774, 531] on link "request purchase price" at bounding box center [766, 526] width 125 height 107
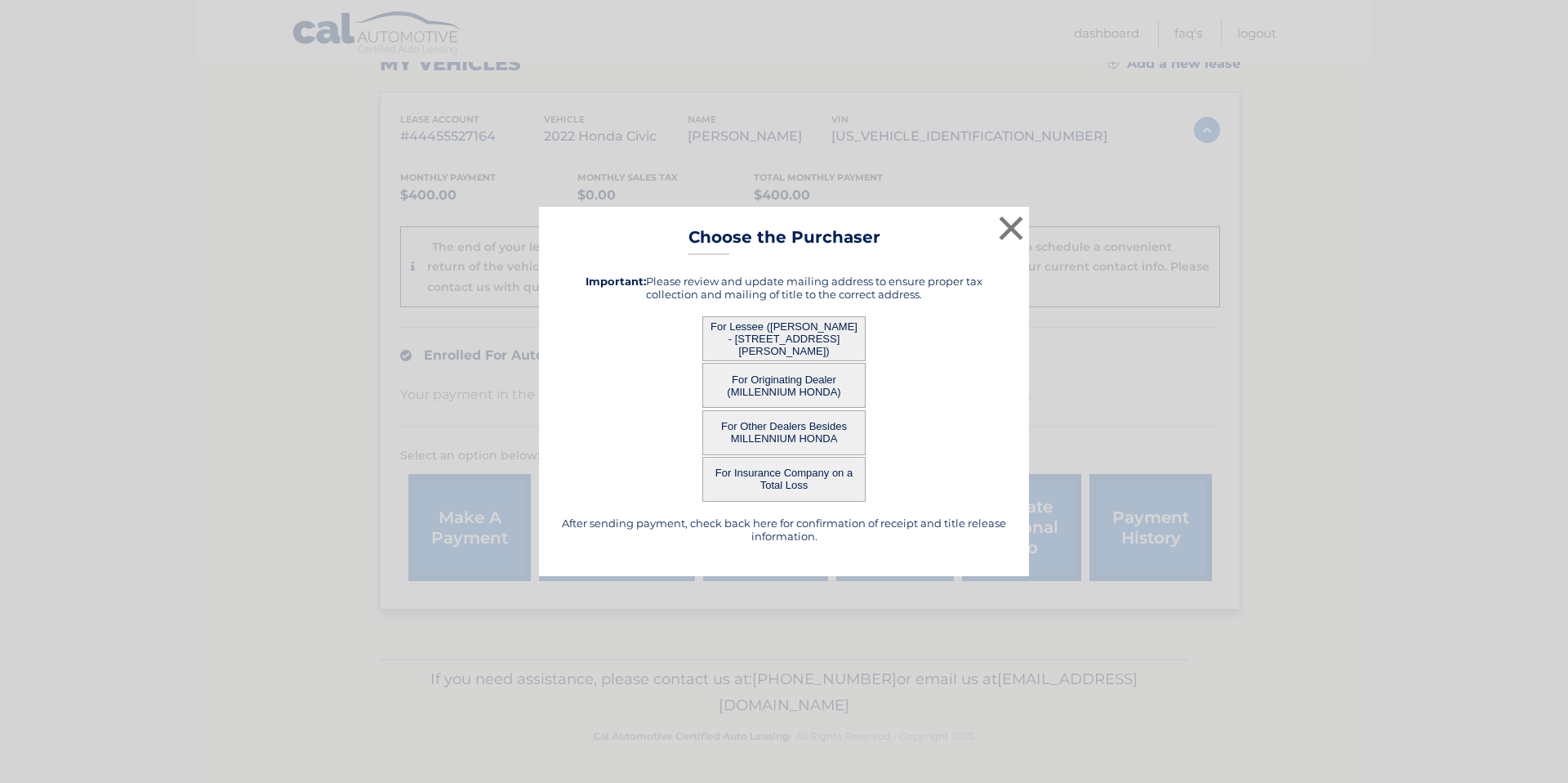
click at [792, 433] on button "For Other Dealers Besides MILLENNIUM HONDA" at bounding box center [784, 432] width 164 height 44
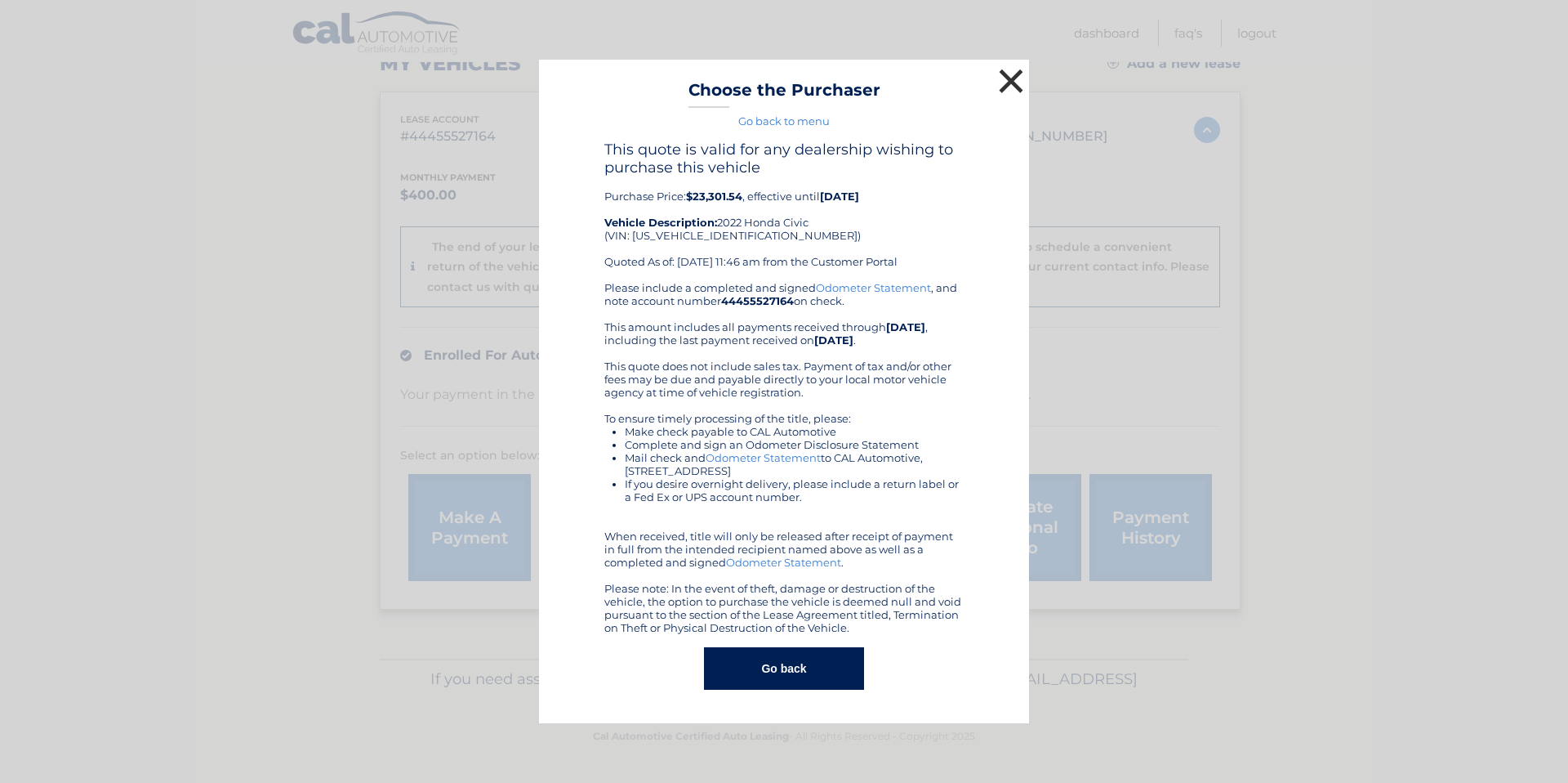
click at [1013, 81] on button "×" at bounding box center [1011, 80] width 33 height 33
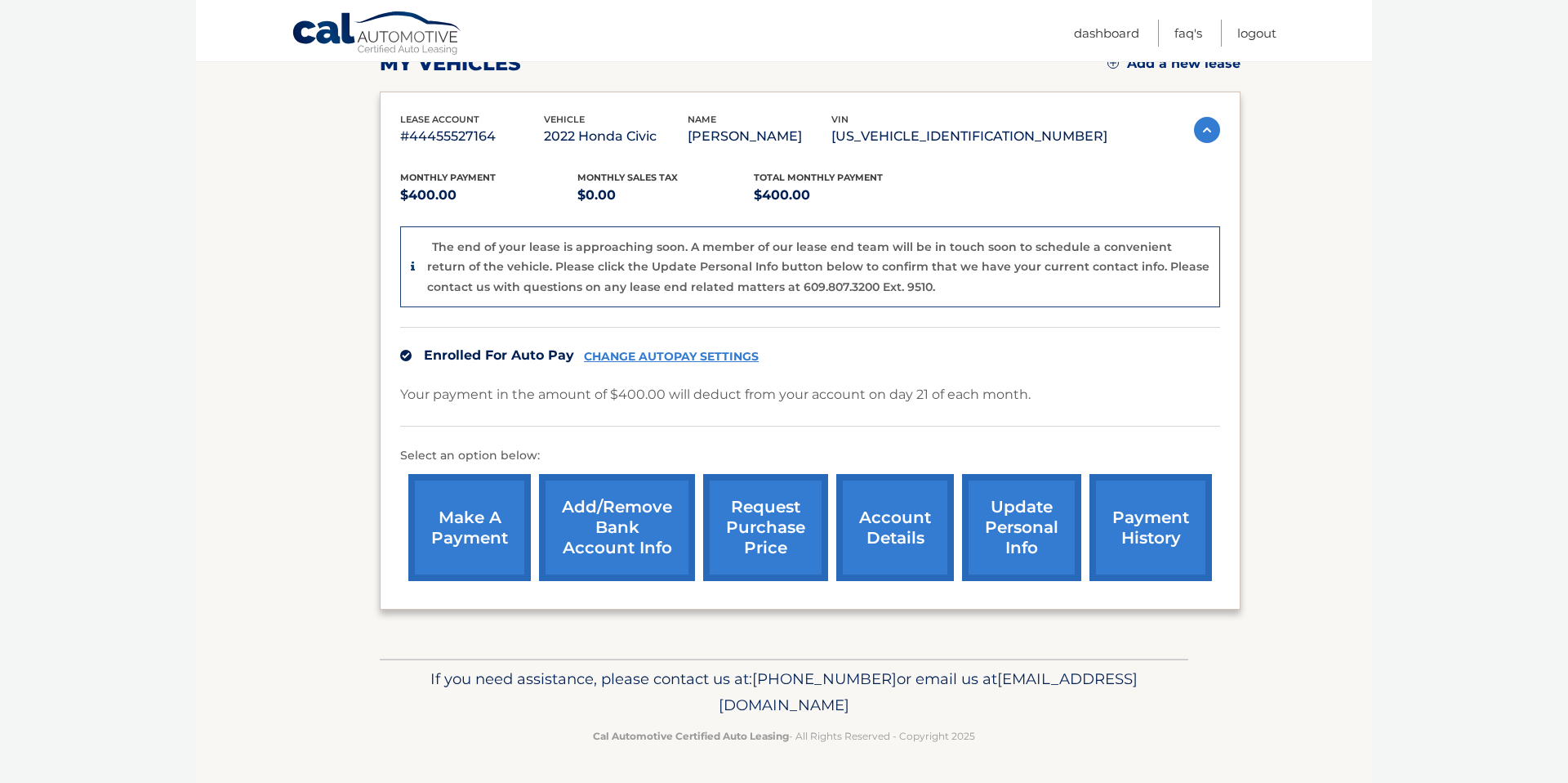
click at [904, 534] on link "account details" at bounding box center [895, 526] width 117 height 107
